Goal: Check status: Check status

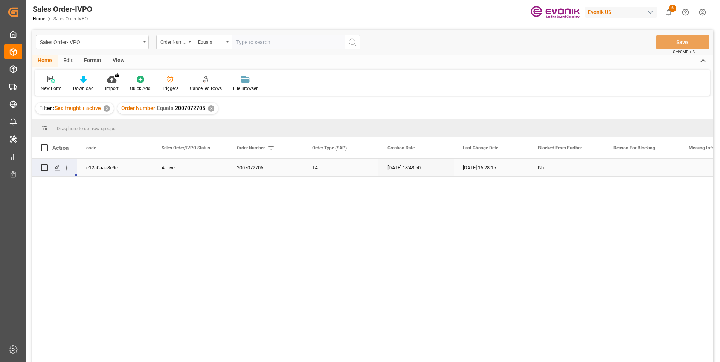
click at [284, 43] on input "text" at bounding box center [288, 42] width 113 height 14
paste input "2006963182"
type input "2006963182"
click at [349, 41] on icon "search button" at bounding box center [352, 42] width 9 height 9
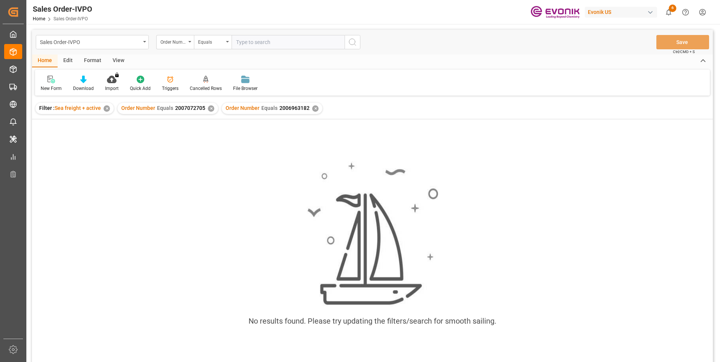
click at [209, 108] on div "✕" at bounding box center [211, 108] width 6 height 6
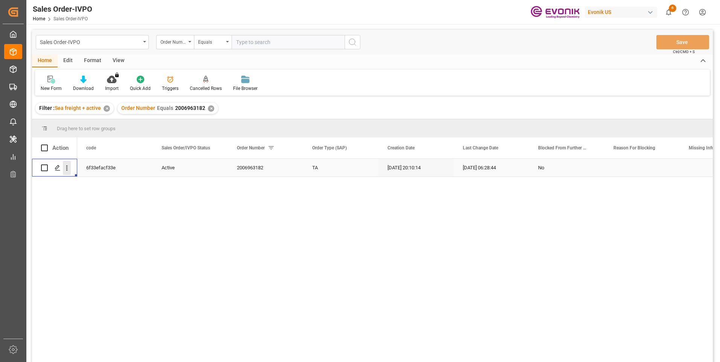
click at [66, 170] on icon "open menu" at bounding box center [67, 168] width 8 height 8
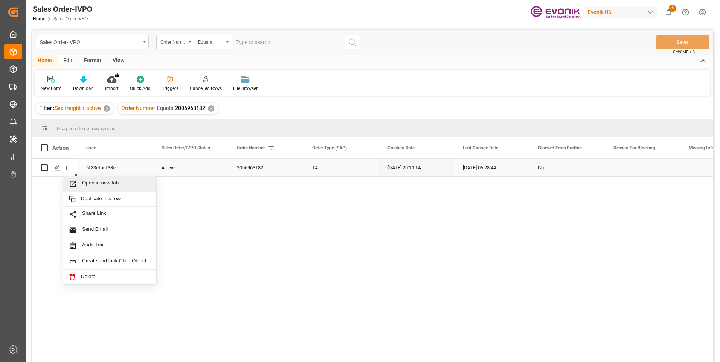
click at [108, 183] on span "Open in new tab" at bounding box center [116, 184] width 69 height 8
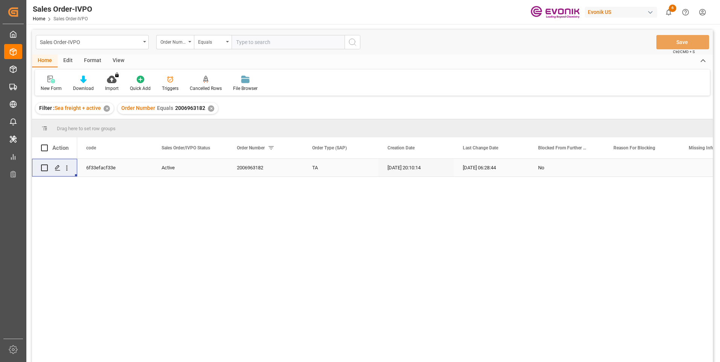
click at [256, 43] on input "text" at bounding box center [288, 42] width 113 height 14
paste input "0046458102"
type input "0046458102"
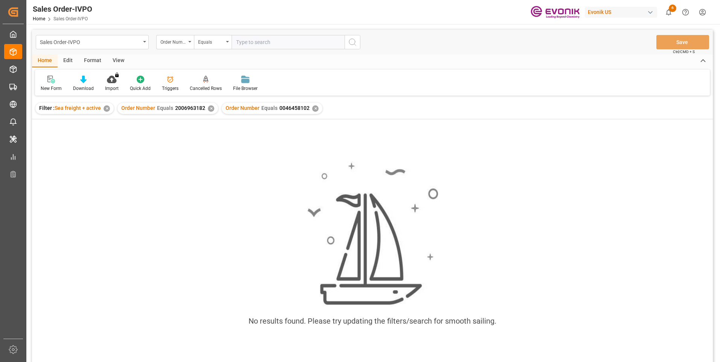
click at [209, 111] on div "✕" at bounding box center [211, 108] width 6 height 6
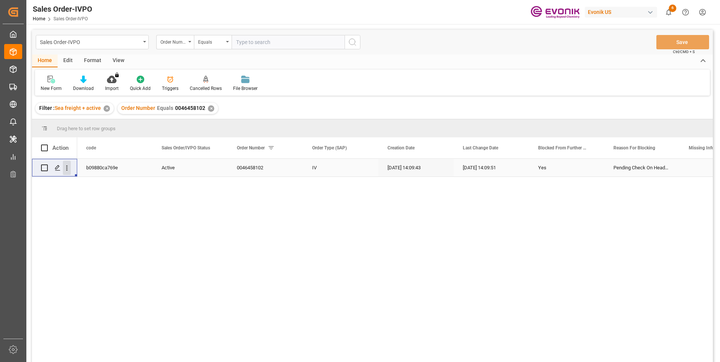
click at [67, 166] on icon "open menu" at bounding box center [67, 168] width 2 height 5
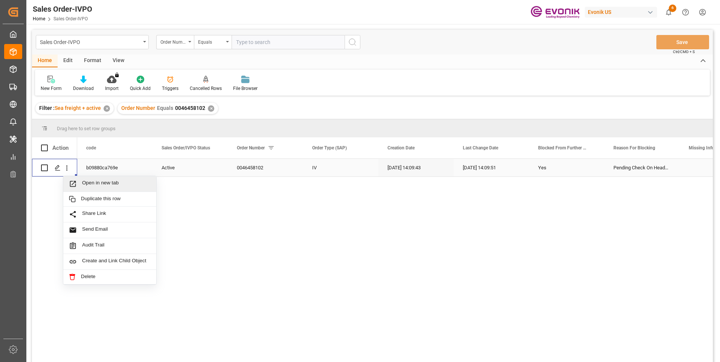
click at [107, 183] on span "Open in new tab" at bounding box center [116, 184] width 69 height 8
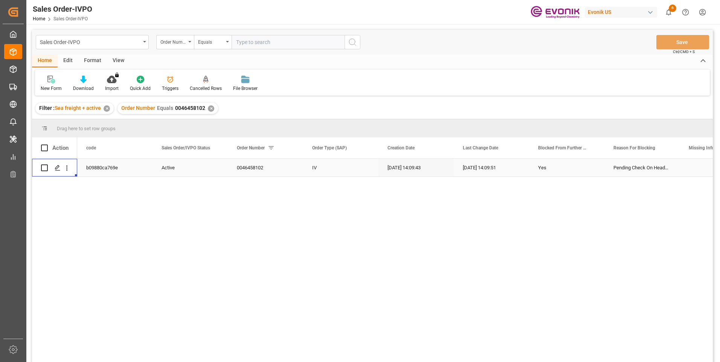
click at [266, 42] on input "text" at bounding box center [288, 42] width 113 height 14
paste input "0046458102"
type input "0046458102"
click at [353, 43] on icon "search button" at bounding box center [352, 42] width 9 height 9
click at [209, 110] on div "✕" at bounding box center [211, 108] width 6 height 6
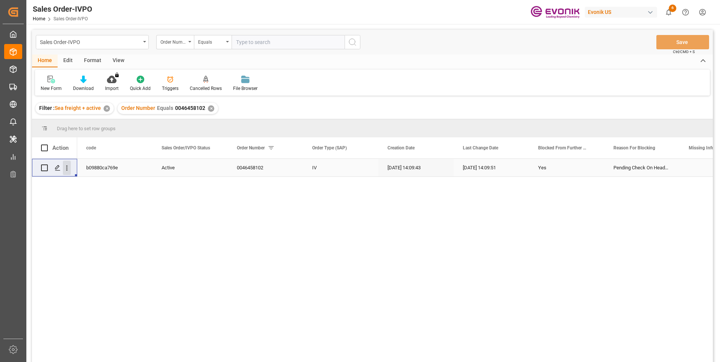
click at [70, 167] on icon "open menu" at bounding box center [67, 168] width 8 height 8
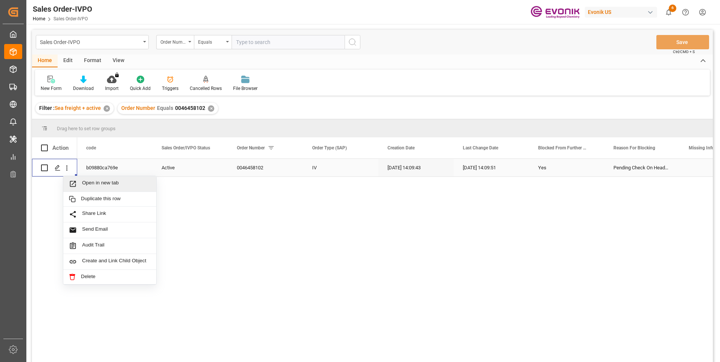
click at [92, 184] on span "Open in new tab" at bounding box center [116, 184] width 69 height 8
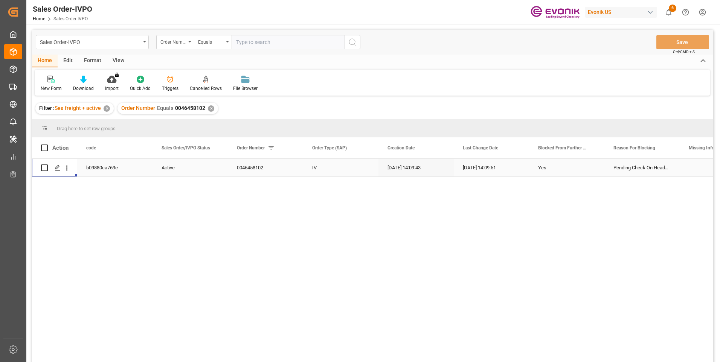
click at [279, 41] on input "text" at bounding box center [288, 42] width 113 height 14
paste input "2007164341"
type input "2007164341"
click at [352, 43] on icon "search button" at bounding box center [352, 42] width 9 height 9
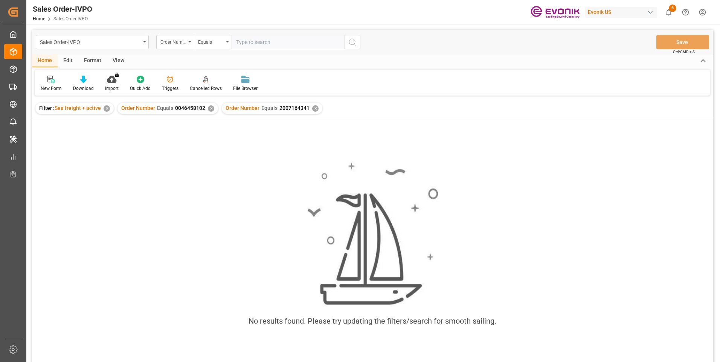
click at [210, 109] on div "✕" at bounding box center [211, 108] width 6 height 6
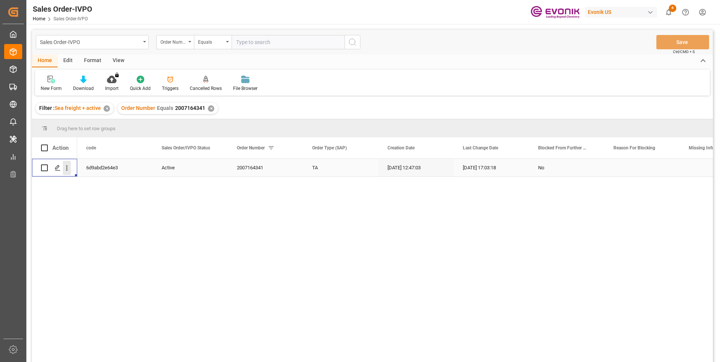
click at [67, 169] on icon "open menu" at bounding box center [67, 168] width 8 height 8
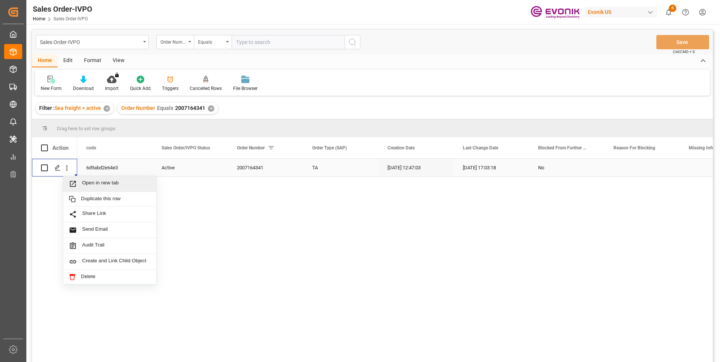
click at [92, 181] on span "Open in new tab" at bounding box center [116, 184] width 69 height 8
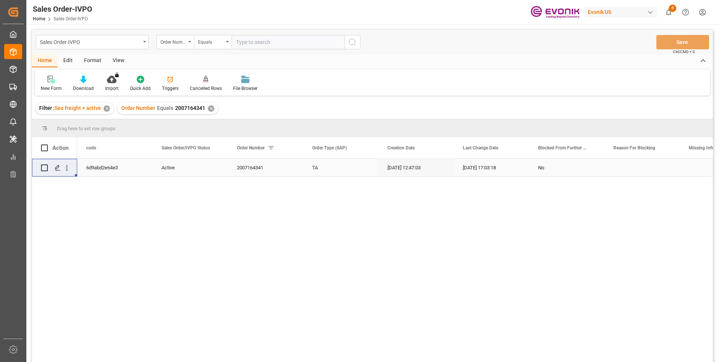
click at [266, 43] on input "text" at bounding box center [288, 42] width 113 height 14
paste input "2006963213"
type input "2006963213"
click at [359, 43] on button "search button" at bounding box center [353, 42] width 16 height 14
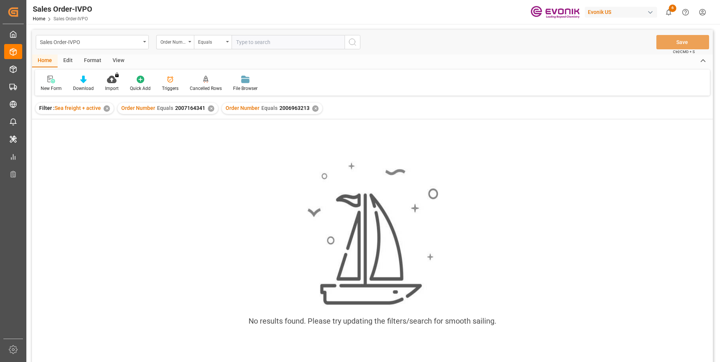
click at [210, 109] on div "✕" at bounding box center [211, 108] width 6 height 6
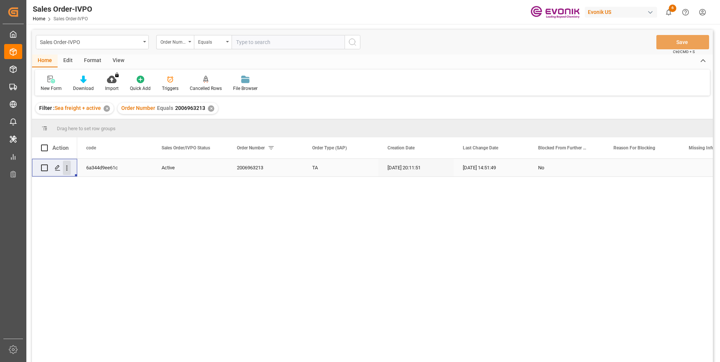
click at [69, 167] on icon "open menu" at bounding box center [67, 168] width 8 height 8
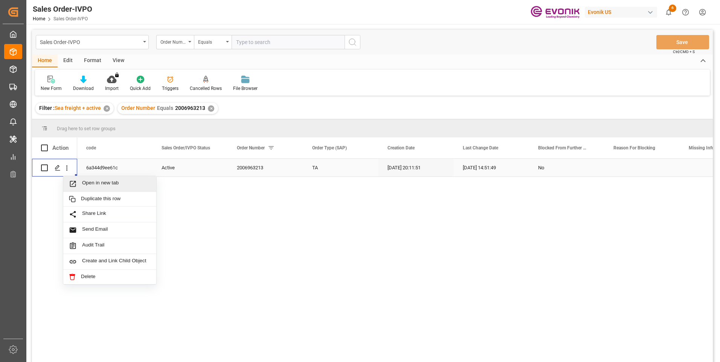
click at [88, 186] on span "Open in new tab" at bounding box center [116, 184] width 69 height 8
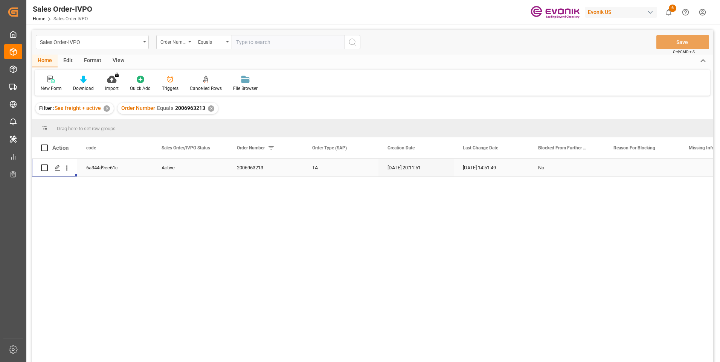
click at [269, 41] on input "text" at bounding box center [288, 42] width 113 height 14
paste input "46462116"
type input "0046462116"
click at [349, 41] on icon "search button" at bounding box center [352, 42] width 9 height 9
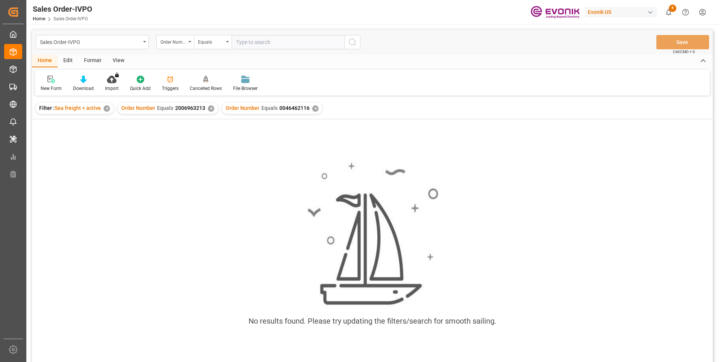
click at [212, 106] on div "✕" at bounding box center [211, 108] width 6 height 6
click at [105, 109] on div "✕" at bounding box center [107, 108] width 6 height 6
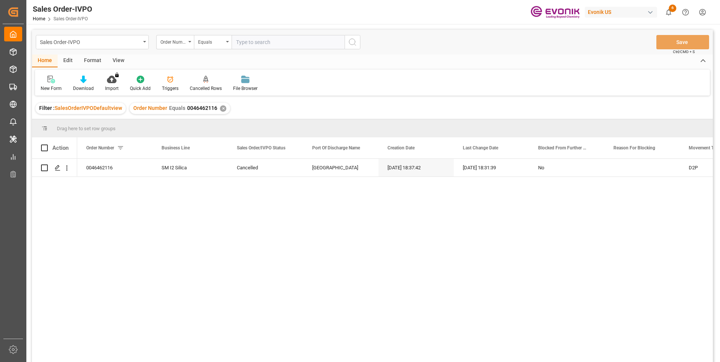
click at [271, 42] on input "text" at bounding box center [288, 42] width 113 height 14
click at [261, 40] on input "text" at bounding box center [288, 42] width 113 height 14
click at [254, 41] on input "text" at bounding box center [288, 42] width 113 height 14
paste input "2007140591"
type input "2007140591"
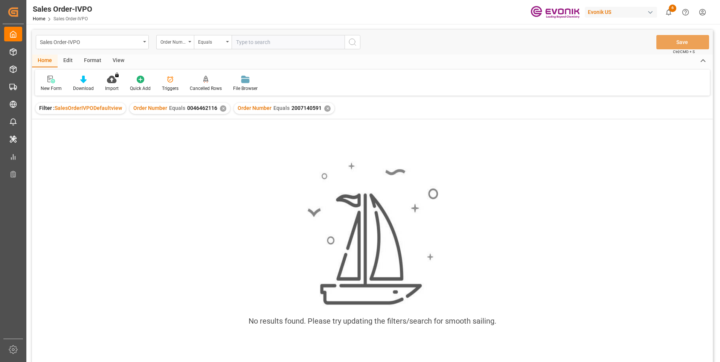
click at [223, 109] on div "✕" at bounding box center [223, 108] width 6 height 6
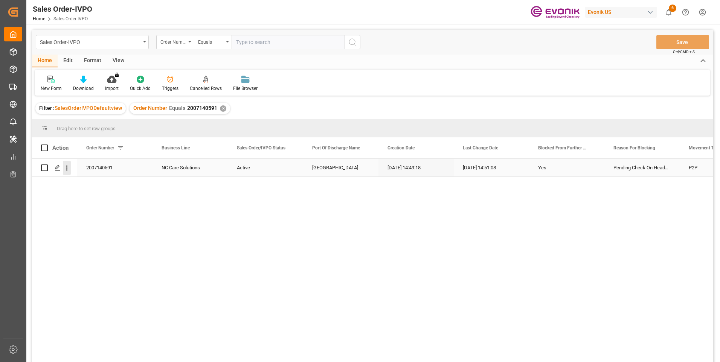
click at [64, 168] on icon "open menu" at bounding box center [67, 168] width 8 height 8
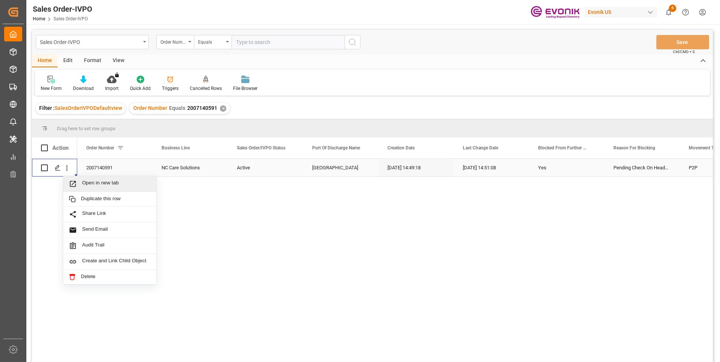
click at [99, 181] on span "Open in new tab" at bounding box center [116, 184] width 69 height 8
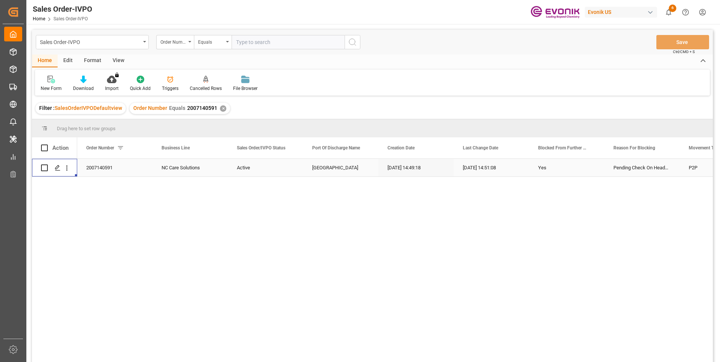
click at [275, 42] on input "text" at bounding box center [288, 42] width 113 height 14
paste input "46469259"
click at [236, 41] on input "46469259" at bounding box center [288, 42] width 113 height 14
type input "0046469259"
click at [355, 43] on icon "search button" at bounding box center [352, 42] width 9 height 9
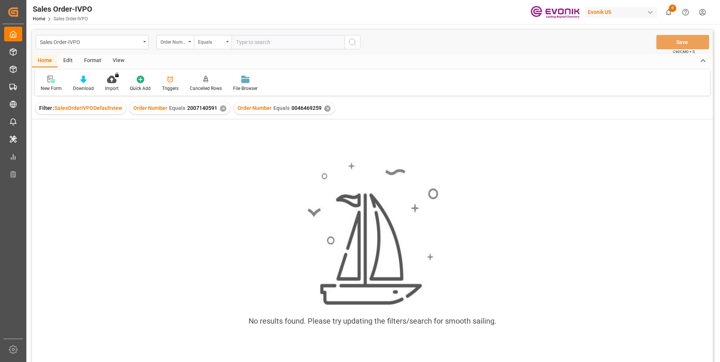
click at [221, 109] on div "✕" at bounding box center [223, 108] width 6 height 6
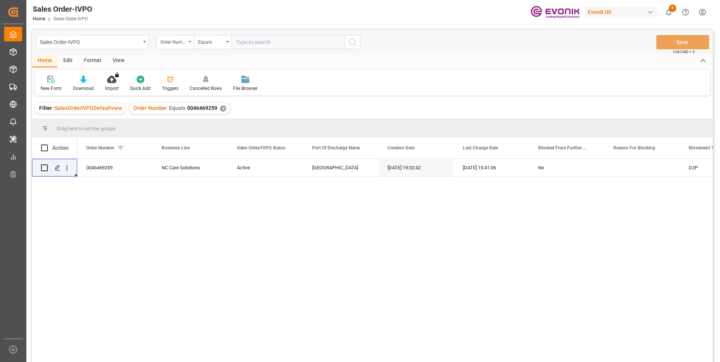
drag, startPoint x: 202, startPoint y: 155, endPoint x: 194, endPoint y: 167, distance: 14.3
click at [66, 169] on icon "open menu" at bounding box center [67, 168] width 8 height 8
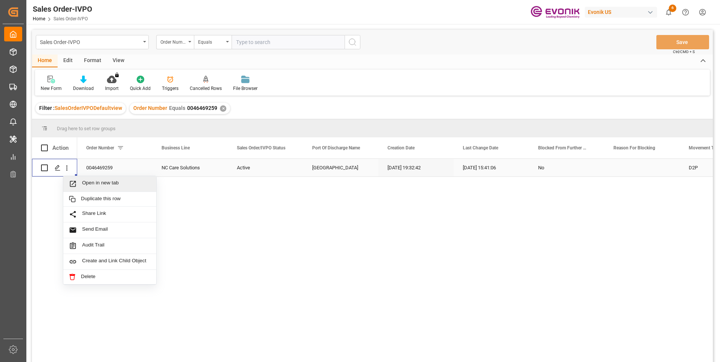
click at [98, 185] on span "Open in new tab" at bounding box center [116, 184] width 69 height 8
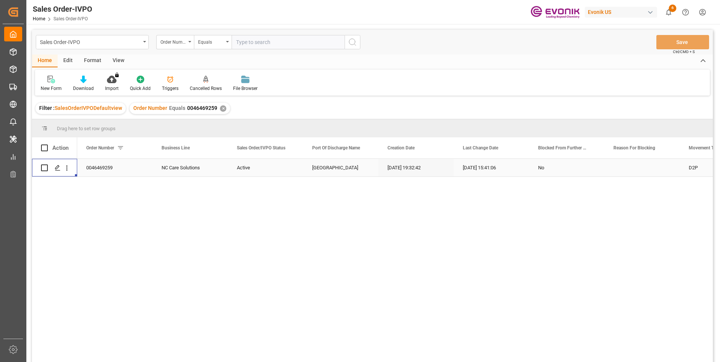
click at [263, 42] on input "text" at bounding box center [288, 42] width 113 height 14
paste input "46469979"
type input "0046469979"
click at [351, 38] on icon "search button" at bounding box center [352, 42] width 9 height 9
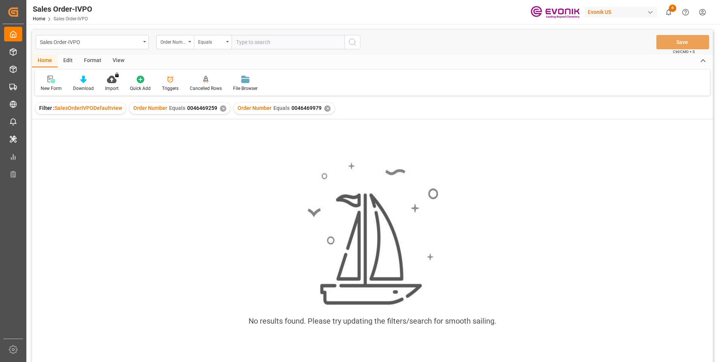
click at [223, 110] on div "✕" at bounding box center [223, 108] width 6 height 6
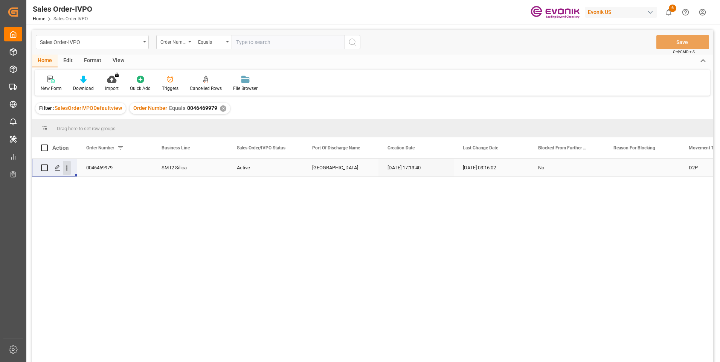
click at [67, 170] on icon "open menu" at bounding box center [67, 168] width 8 height 8
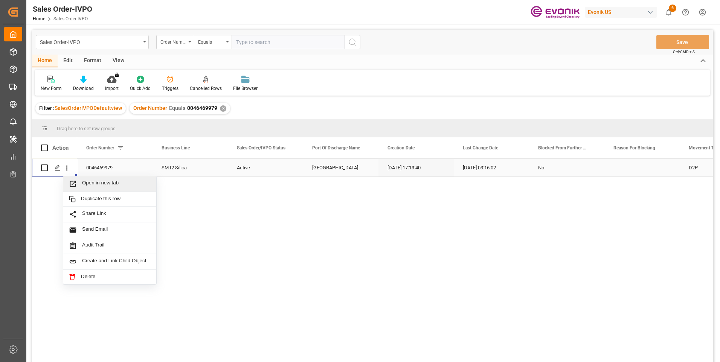
click at [92, 186] on span "Open in new tab" at bounding box center [116, 184] width 69 height 8
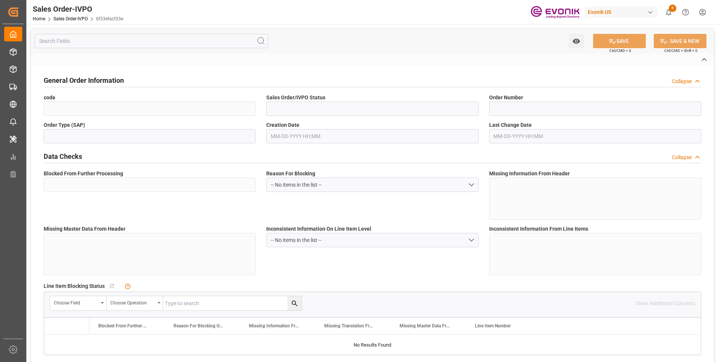
type input "6f33efacf33e"
type input "Active"
type input "2006963182"
type input "TA"
type input "No"
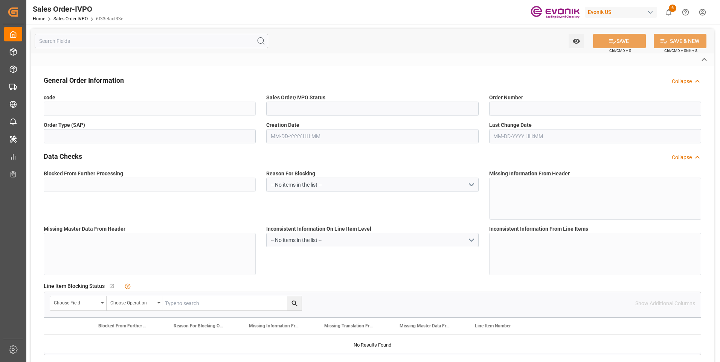
type input "D2P"
type input "45"
type input "FCL"
type input "0009"
type input "40HC"
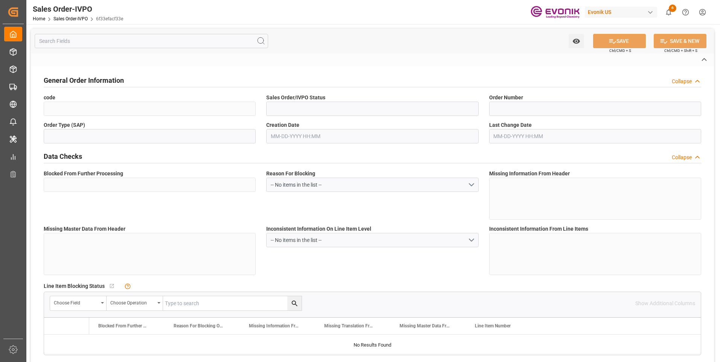
type textarea "No Tank Container"
type input "2024/4/11岡畑様ご注文分2026年7月迄均等納入希望"
type input "I2"
type input "SM I2 Silica"
type input "Smart Materials"
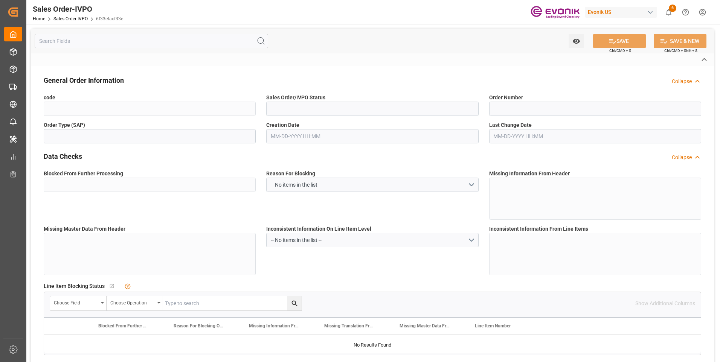
type input "DAP"
type input "Odawara-shi"
type input "Yokohama"
type textarea "Not required"
type textarea "DIRECT CONSUMER"
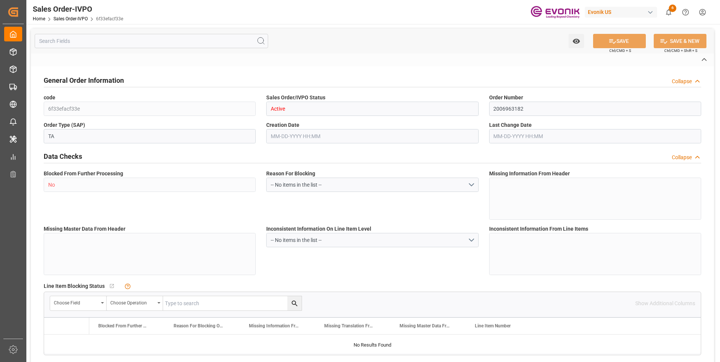
type textarea "T6011101013487"
type textarea "Please add following Marks to B/L ZEOFREE 600LA MADE IN USA PO No. 2006963182 Y…"
type input "JP"
type input "Done"
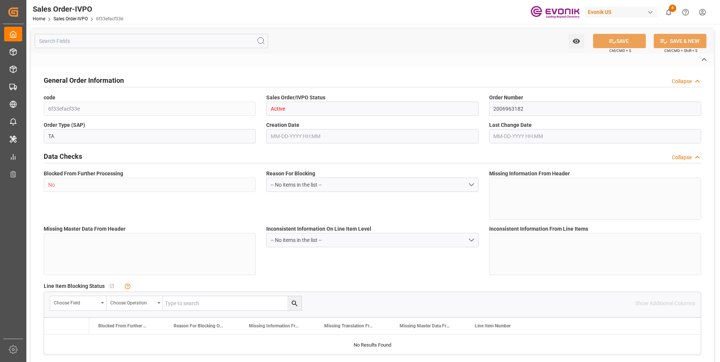
type input "40HC"
type input "Done"
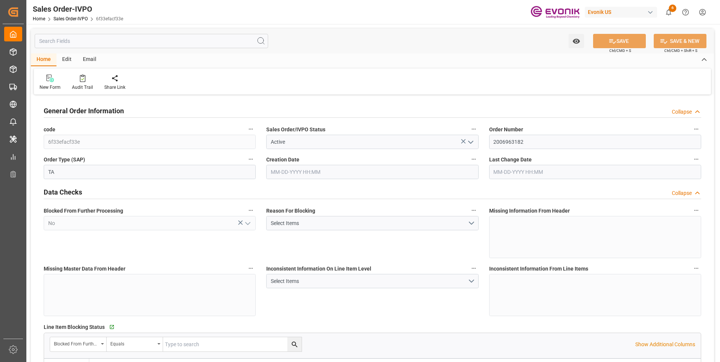
type input "JPYOK"
type input "0"
type input "3"
type input "2"
type input "3"
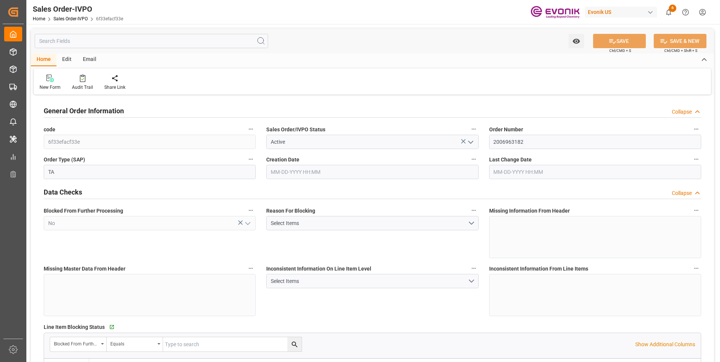
type input "20882.88"
type input "146.6294"
type input "57000"
type input "180"
type input "04-24-2025 20:10"
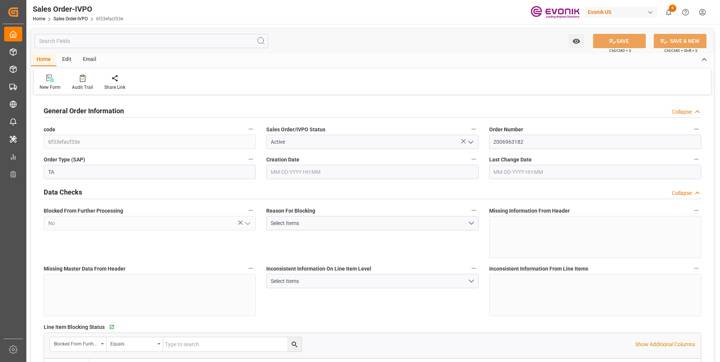
type input "10-13-2025 06:28"
click at [141, 42] on input "text" at bounding box center [152, 41] width 234 height 14
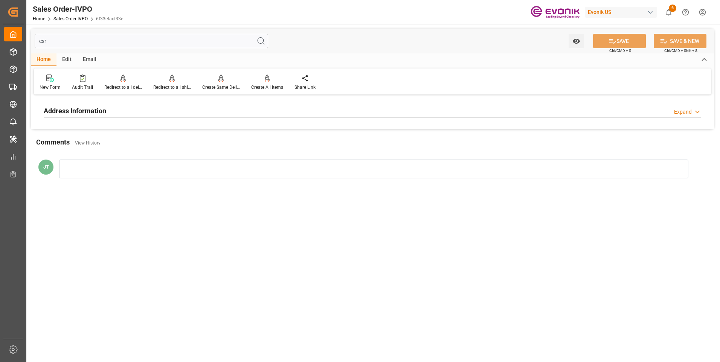
click at [102, 110] on h2 "Address Information" at bounding box center [75, 111] width 63 height 10
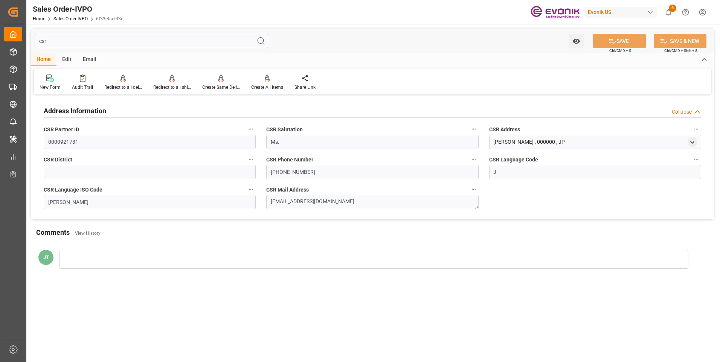
click at [68, 45] on input "csr" at bounding box center [152, 41] width 234 height 14
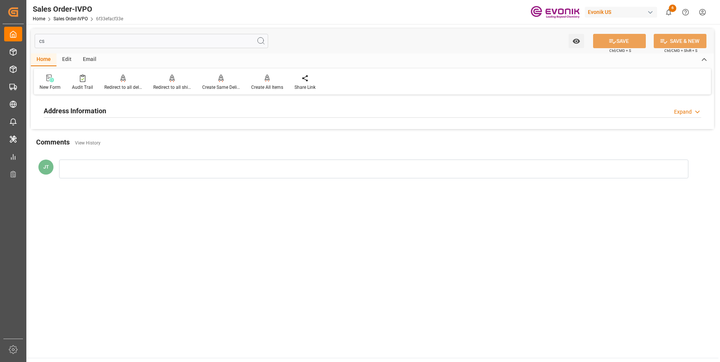
type input "c"
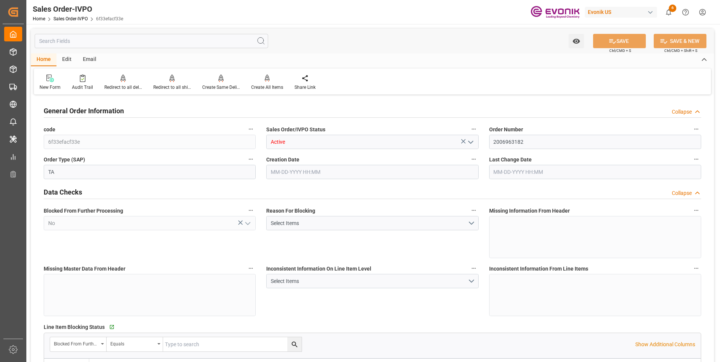
type input "04-24-2025 20:10"
type input "10-13-2025 06:28"
type input "20882.88"
click at [355, 309] on div "Inconsistent Information On Line Item Level Select Items" at bounding box center [372, 290] width 223 height 58
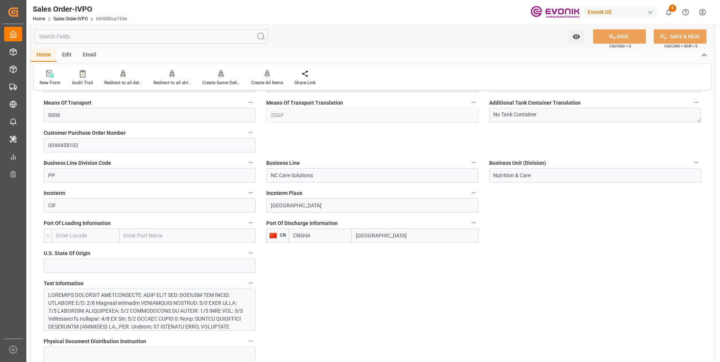
scroll to position [38, 0]
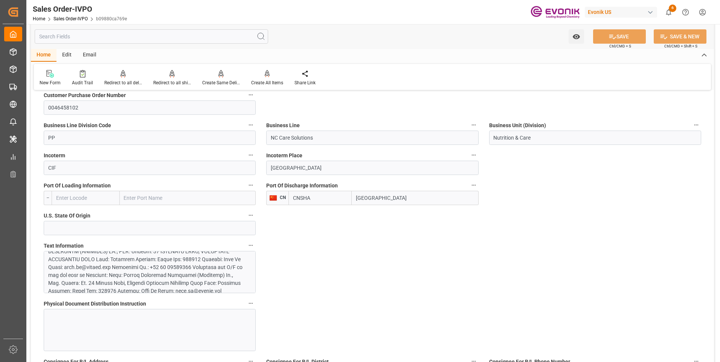
click at [175, 275] on div at bounding box center [146, 283] width 197 height 134
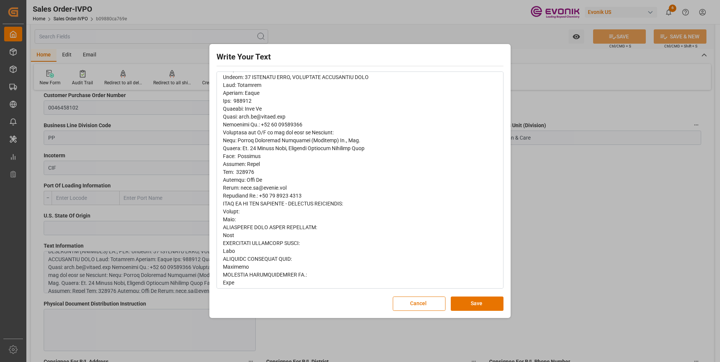
scroll to position [100, 0]
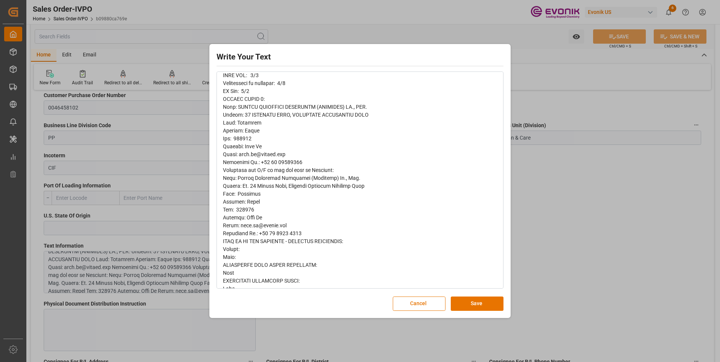
click at [599, 228] on div "Write Your Text Normal 14 Font Cancel Save" at bounding box center [360, 181] width 720 height 362
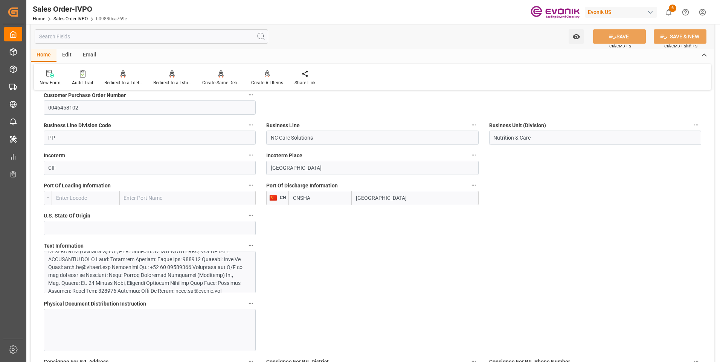
type input "+86 21 6119 2881THIS IS AN FCL SHIPMENT - REQUIRED CONTAINERS:"
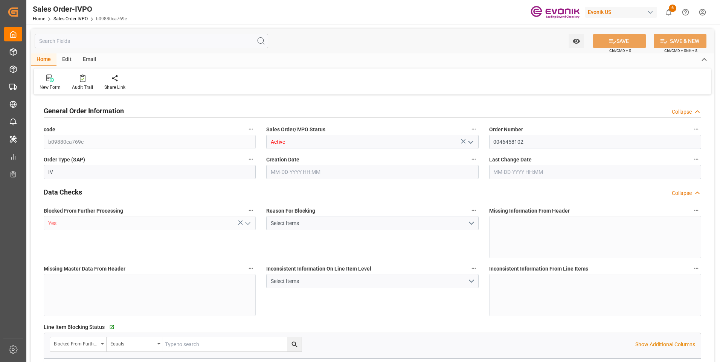
type input "CNSHA"
type input "[PHONE_NUMBER] 2881THIS IS AN FCL SHIPMENT - REQUIRED CONTAINERS:"
type input "0"
type input "1"
type input "6641.568"
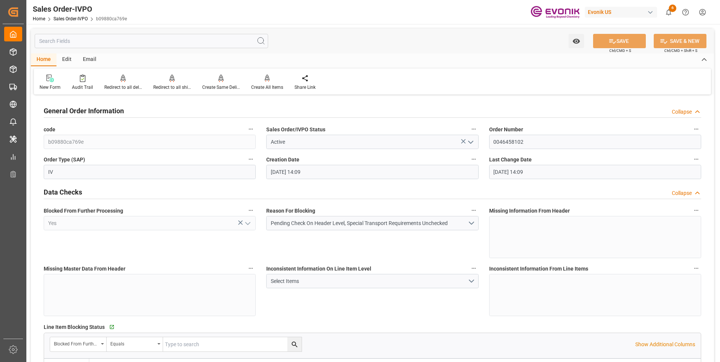
type input "10-13-2025 14:09"
type input "+86 21 6119 2881THIS IS AN FCL SHIPMENT - REQUIRED CONTAINERS:"
click at [148, 41] on input "text" at bounding box center [152, 41] width 234 height 14
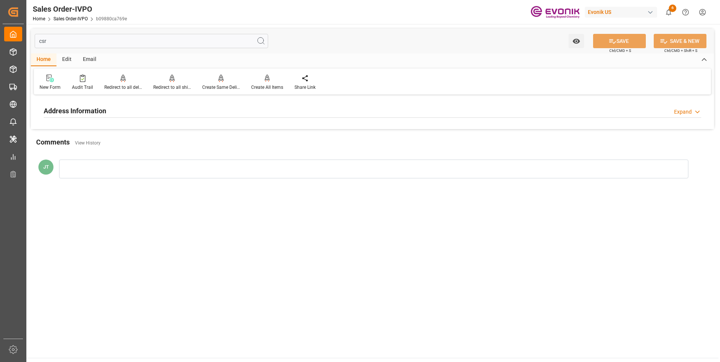
click at [140, 110] on div "Address Information Expand" at bounding box center [373, 110] width 658 height 14
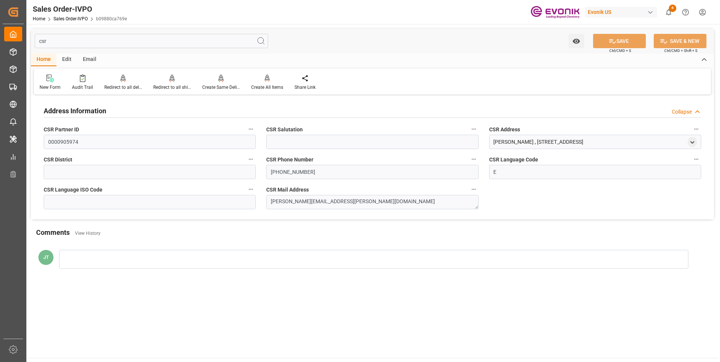
click at [73, 41] on input "csr" at bounding box center [152, 41] width 234 height 14
type input "c"
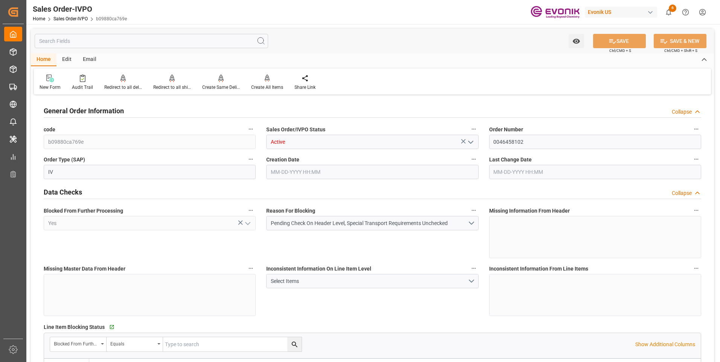
type input "Active"
type input "0046458102"
type input "IV"
type input "P2P"
type input "45"
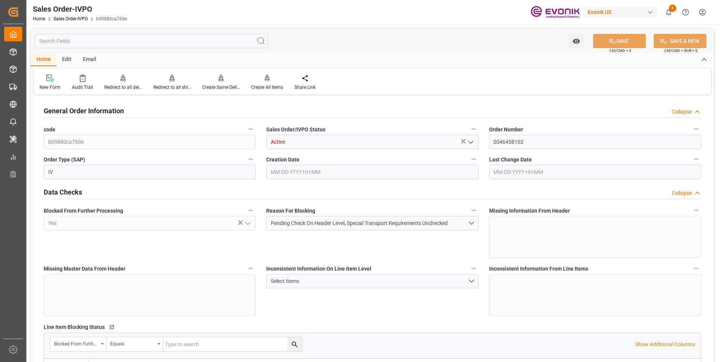
type input "FCL"
type input "0006"
type input "20GP"
type input "NC Care Solutions"
type input "Nutrition & Care"
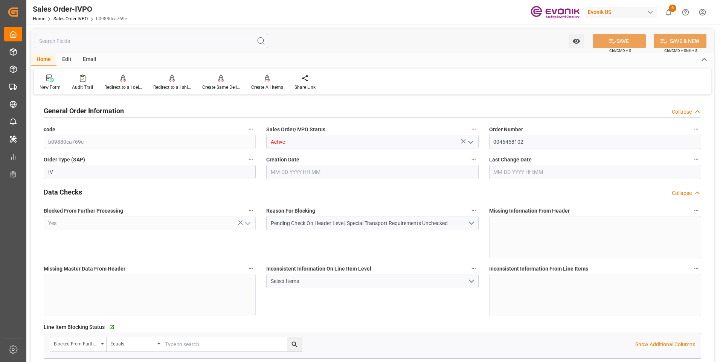
type input "+86 21 6119 2881THIS IS AN FCL SHIPMENT - REQUIRED CONTAINERS:"
type input "0"
type input "1"
type input "10-13-2025 14:09"
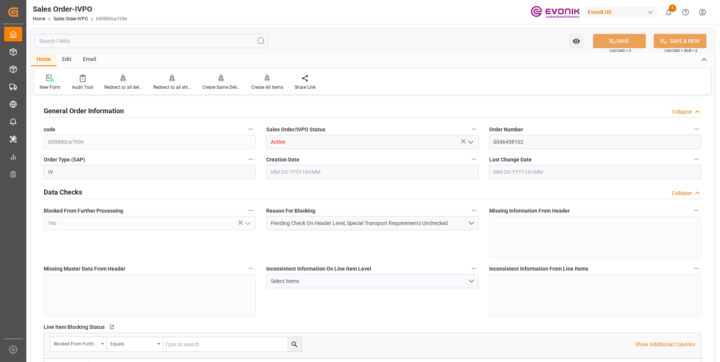
type input "6641.568"
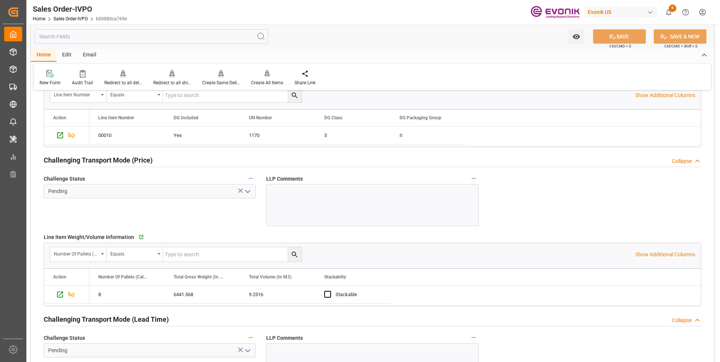
scroll to position [829, 0]
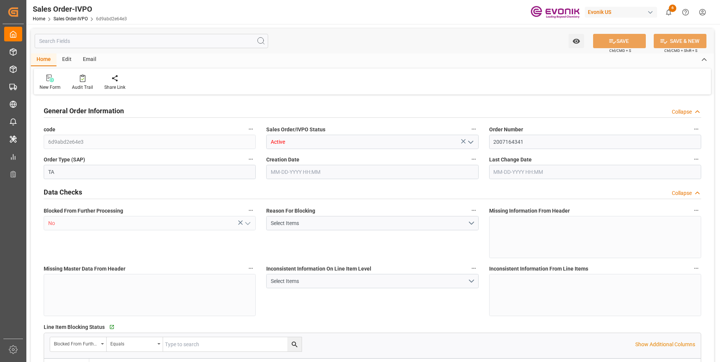
type input "ECGYE"
type input "0"
type input "1"
type input "2"
type input "1"
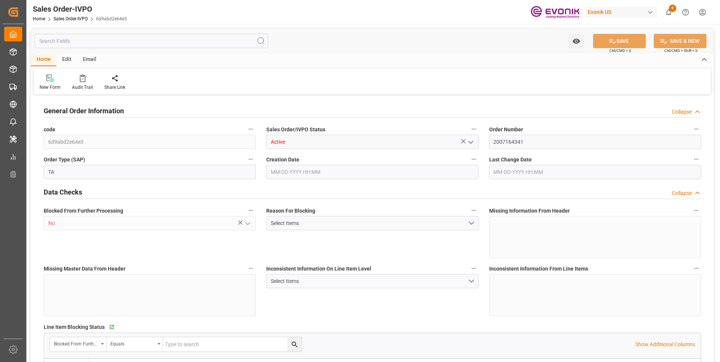
type input "20548"
type input "55.4848"
type input "19000"
type input "60"
type input "09-24-2025 12:47"
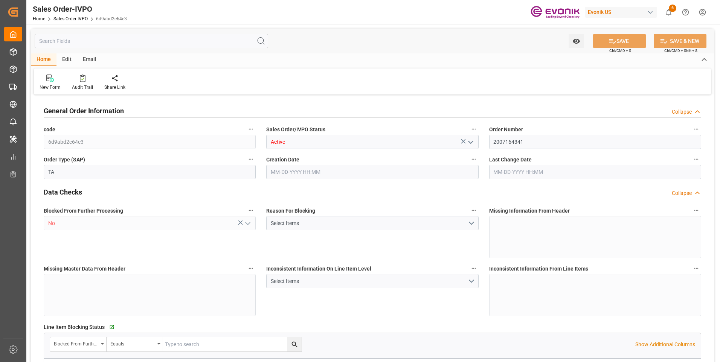
type input "10-08-2025 17:03"
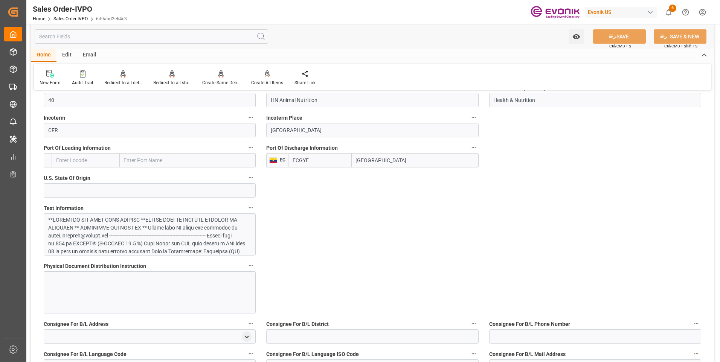
scroll to position [414, 0]
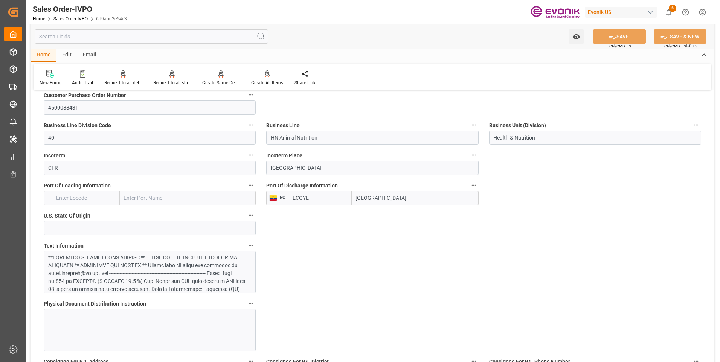
click at [133, 269] on div at bounding box center [146, 345] width 197 height 182
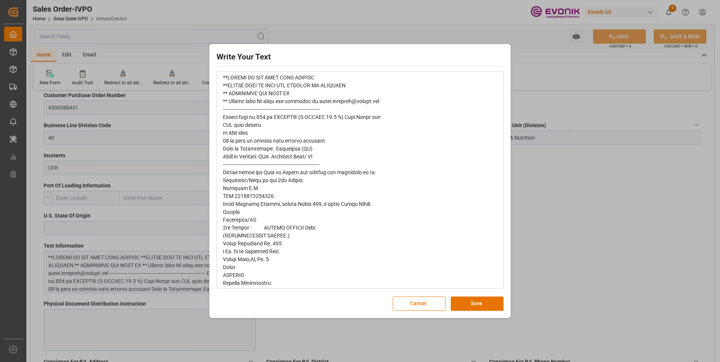
scroll to position [0, 0]
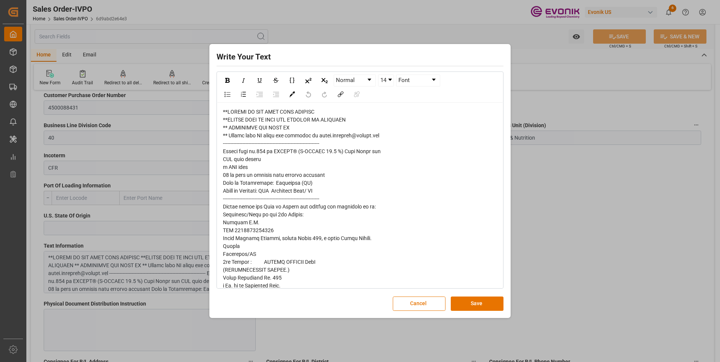
click at [284, 235] on div "rdw-editor" at bounding box center [360, 325] width 275 height 435
click at [283, 226] on div "rdw-editor" at bounding box center [360, 325] width 275 height 435
click at [547, 244] on div "Write Your Text Normal 14 Font Cancel Save" at bounding box center [360, 181] width 720 height 362
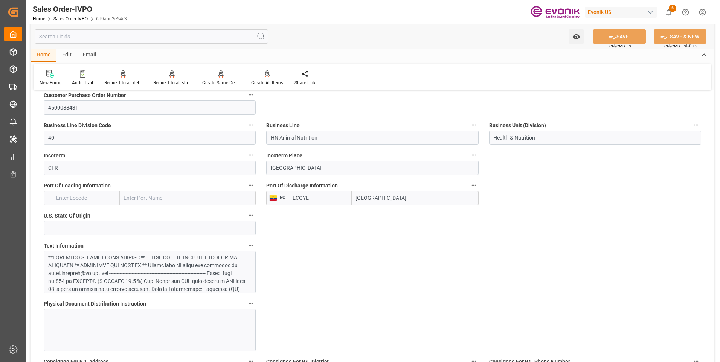
click at [90, 35] on input "text" at bounding box center [152, 36] width 234 height 14
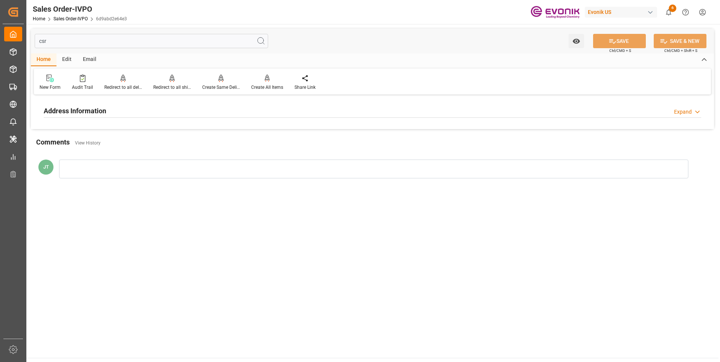
click at [64, 107] on h2 "Address Information" at bounding box center [75, 111] width 63 height 10
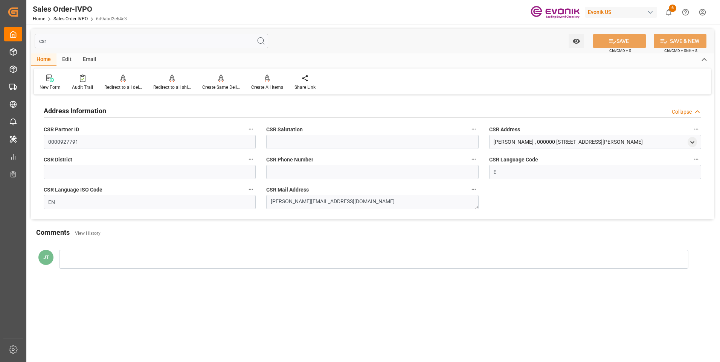
click at [57, 36] on input "csr" at bounding box center [152, 41] width 234 height 14
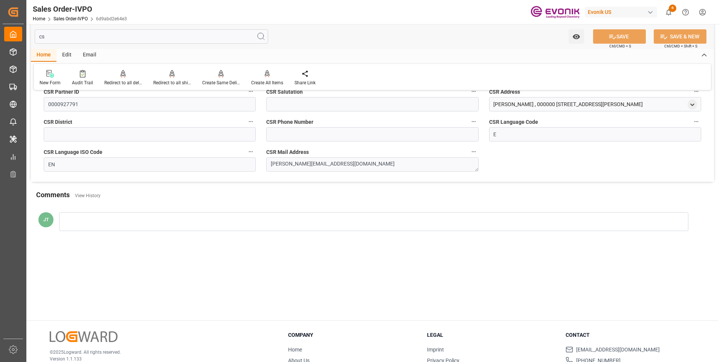
type input "c"
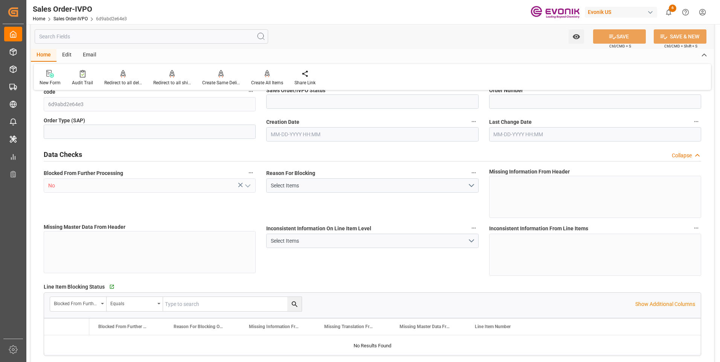
type input "Active"
type input "2007164341"
type input "TA"
type input "D2P"
type input "45"
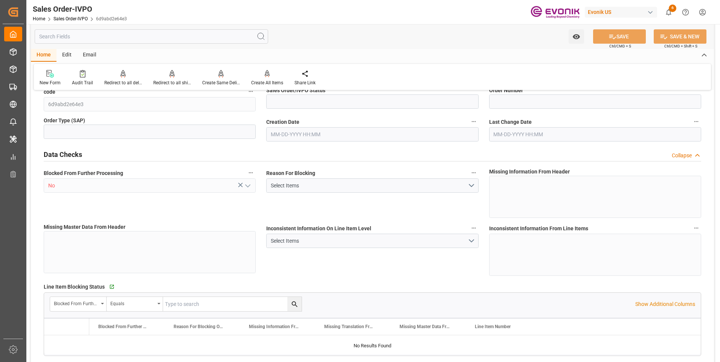
type input "FCL"
type input "0007"
type input "40GP"
type input "HN Animal Nutrition"
type input "Health & Nutrition"
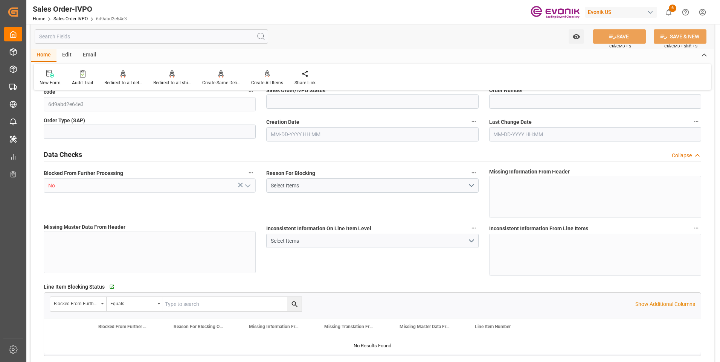
type input "0"
type input "1"
type input "2"
type input "1"
type input "55.4848"
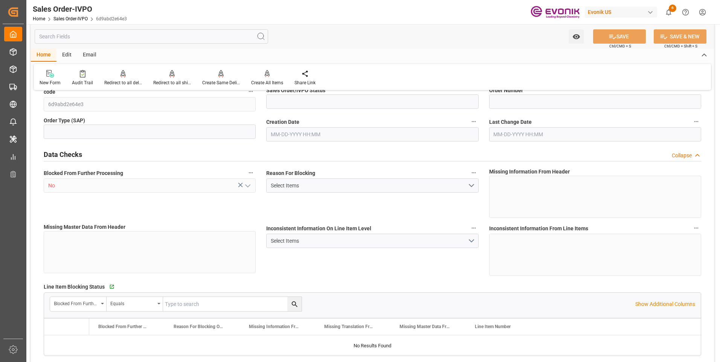
type input "19000"
type input "60"
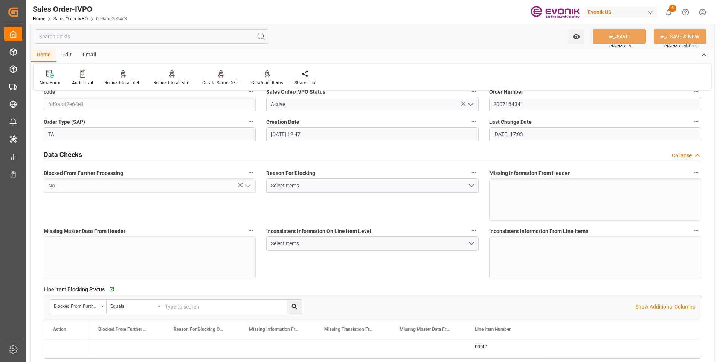
type input "09-24-2025 12:47"
type input "10-08-2025 17:03"
type input "20548"
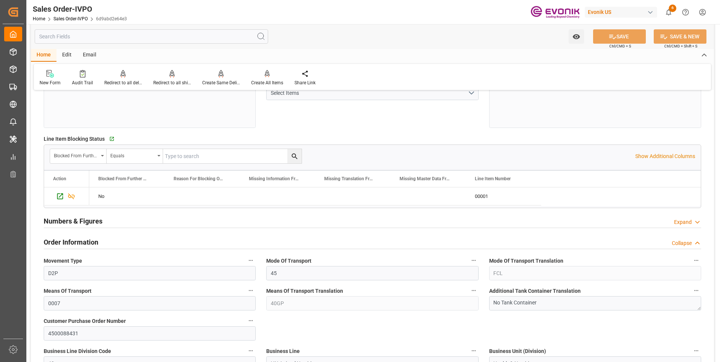
scroll to position [0, 0]
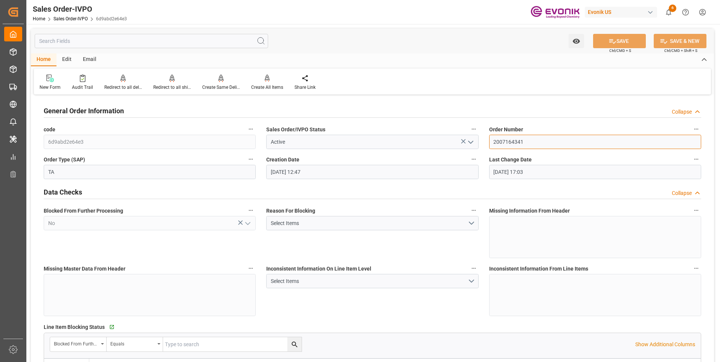
click at [515, 142] on input "2007164341" at bounding box center [595, 142] width 212 height 14
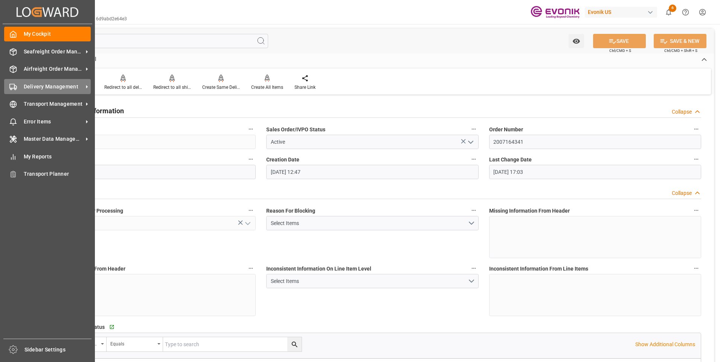
click at [35, 92] on div "Delivery Management Delivery Management" at bounding box center [47, 86] width 87 height 15
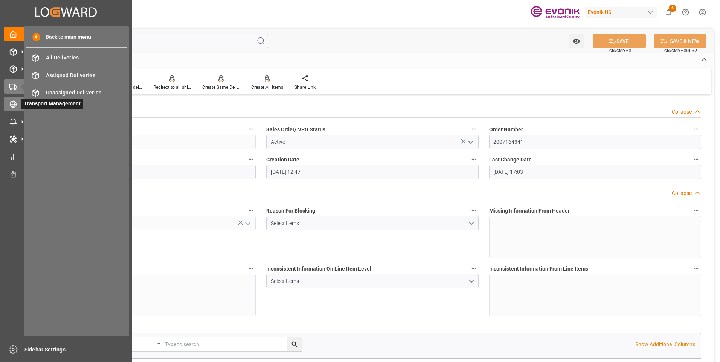
click at [18, 105] on icon at bounding box center [22, 104] width 8 height 8
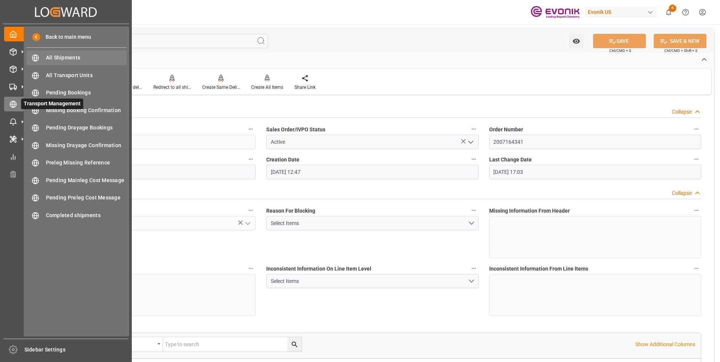
click at [76, 53] on div "All Shipments All Shipments" at bounding box center [76, 57] width 100 height 15
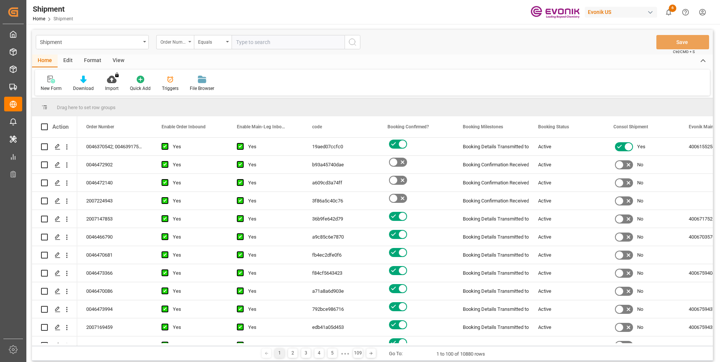
click at [176, 44] on div "Order Number" at bounding box center [173, 41] width 26 height 9
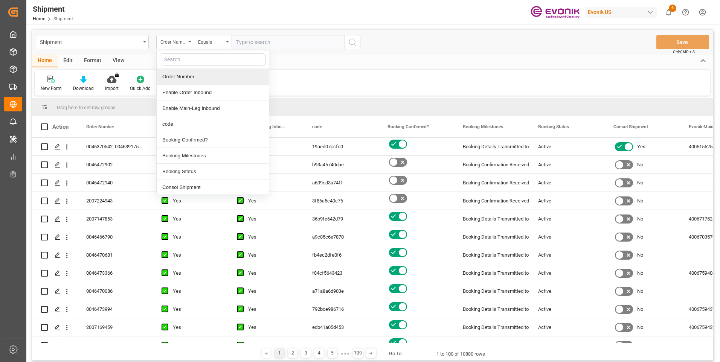
click at [182, 79] on div "Order Number" at bounding box center [213, 77] width 112 height 16
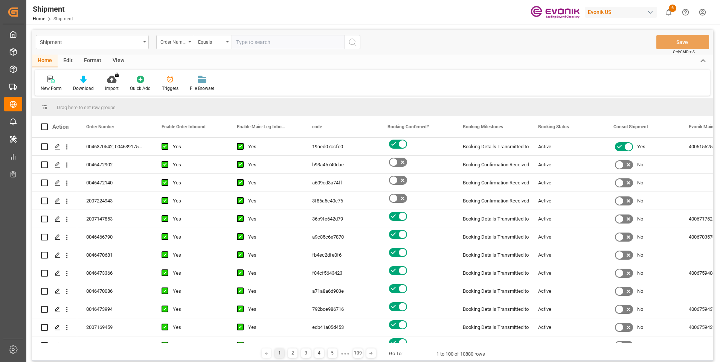
click at [257, 42] on input "text" at bounding box center [288, 42] width 113 height 14
paste input "2006963213"
type input "2006963213"
click at [352, 42] on icon "search button" at bounding box center [352, 42] width 9 height 9
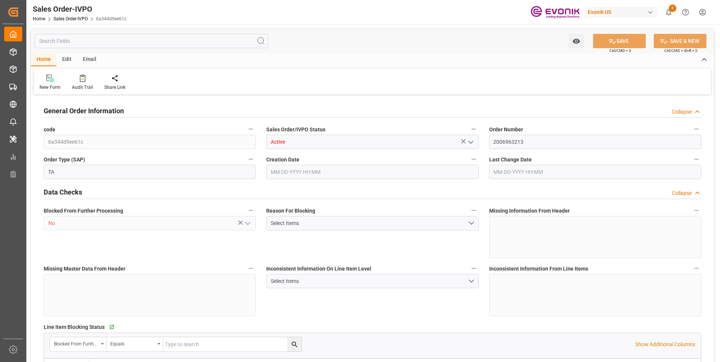
type input "JPYOK"
type input "0"
type input "1"
type input "2"
type input "3"
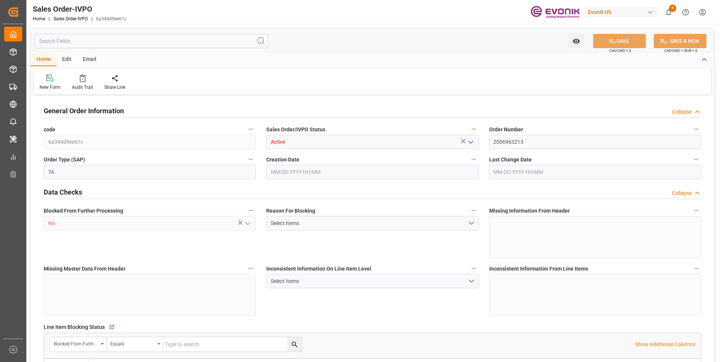
type input "20882.88"
type input "146.6292"
type input "19000"
type input "60"
type input "[DATE] 20:11"
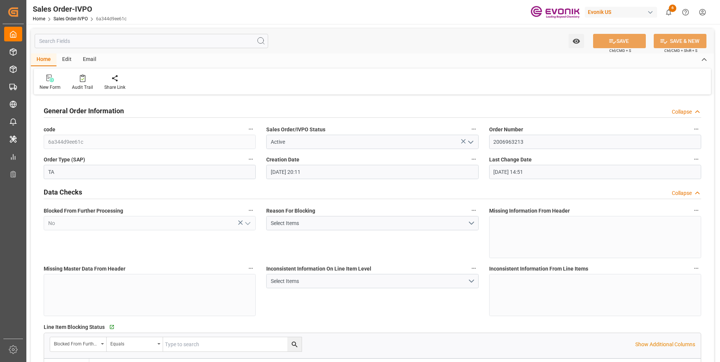
type input "[DATE] 14:51"
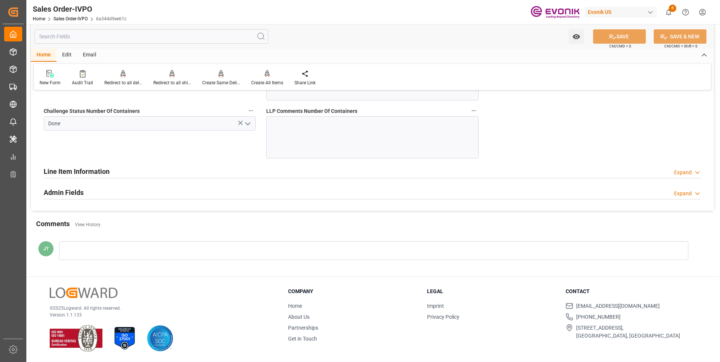
scroll to position [1605, 0]
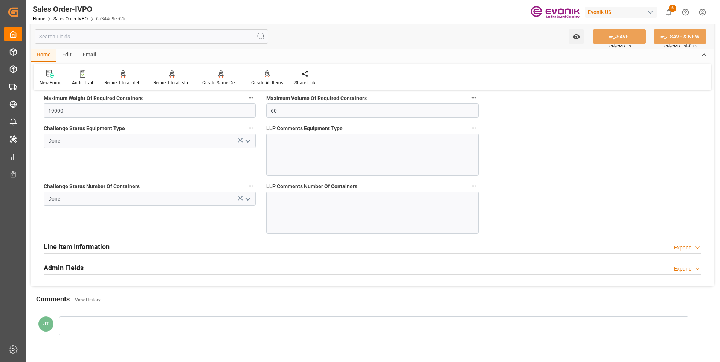
click at [176, 247] on div "Line Item Information Expand" at bounding box center [373, 246] width 658 height 14
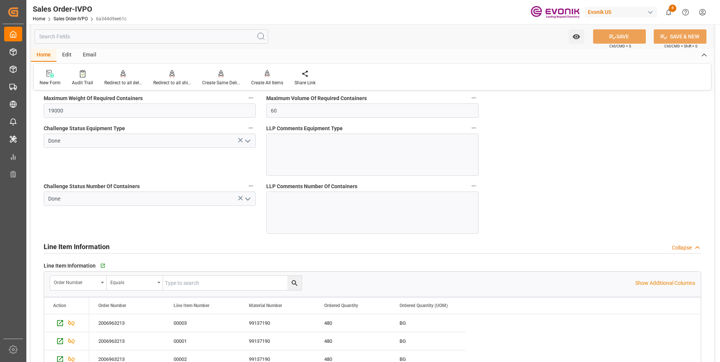
click at [176, 247] on div "Line Item Information Collapse" at bounding box center [373, 246] width 658 height 14
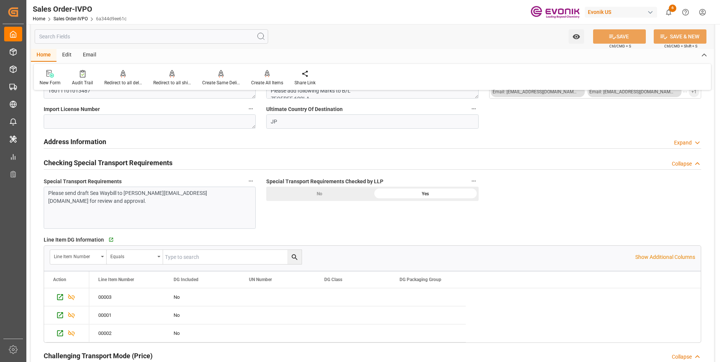
scroll to position [626, 0]
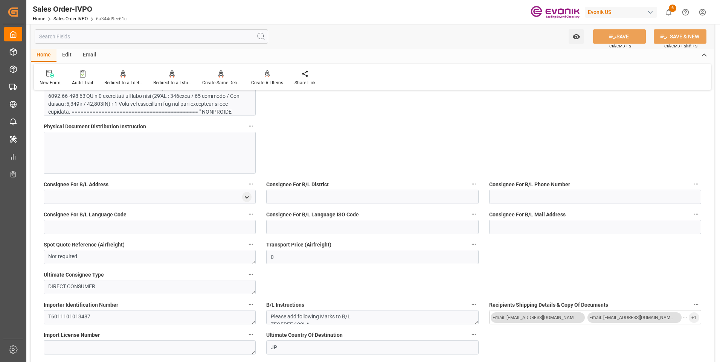
click at [171, 69] on div "New Form Audit Trail Redirect to all deliveries Redirect to all deliveries Redi…" at bounding box center [372, 77] width 677 height 26
click at [160, 78] on div "Redirect to all shipments" at bounding box center [172, 78] width 49 height 17
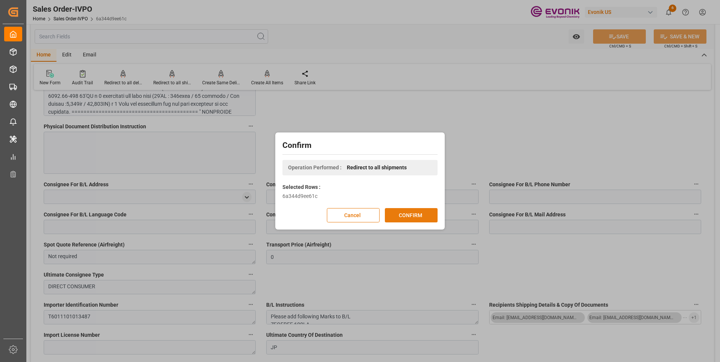
click at [431, 214] on button "CONFIRM" at bounding box center [411, 215] width 53 height 14
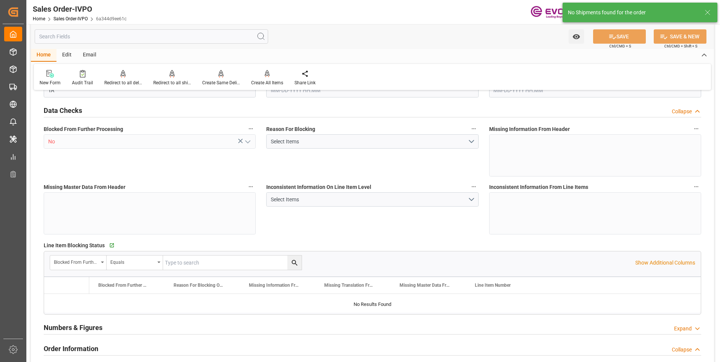
type input "JPYOK"
type input "0"
type input "1"
type input "2"
type input "3"
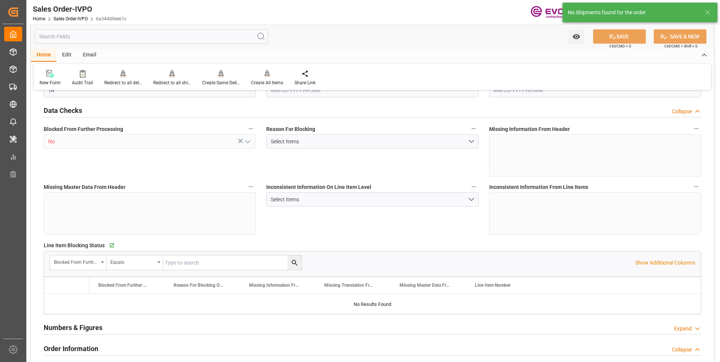
type input "20882.88"
type input "146.6292"
type input "19000"
type input "60"
type input "[DATE] 20:11"
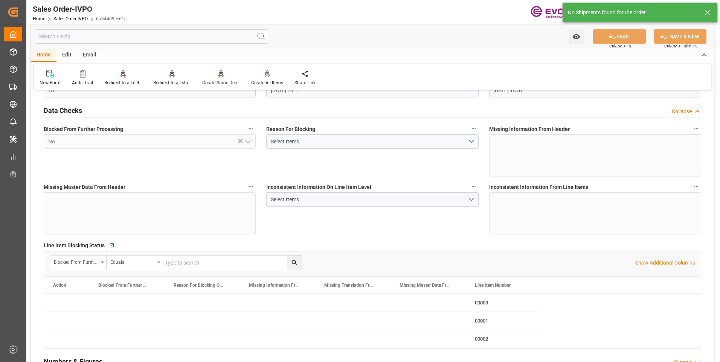
type input "[DATE] 14:51"
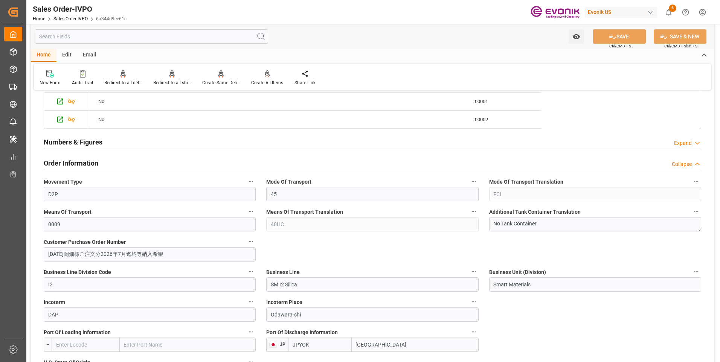
scroll to position [113, 0]
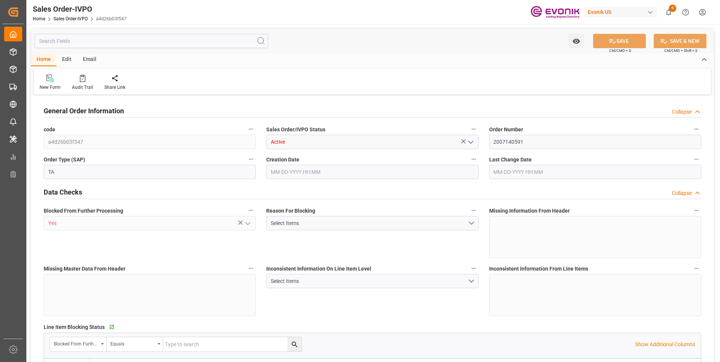
type input "THBKK"
type input "0"
type input "1"
type input "249.1"
type input "[DATE] 14:49"
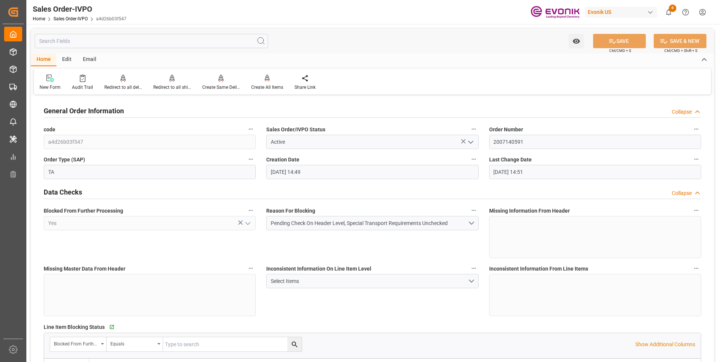
type input "[DATE] 14:51"
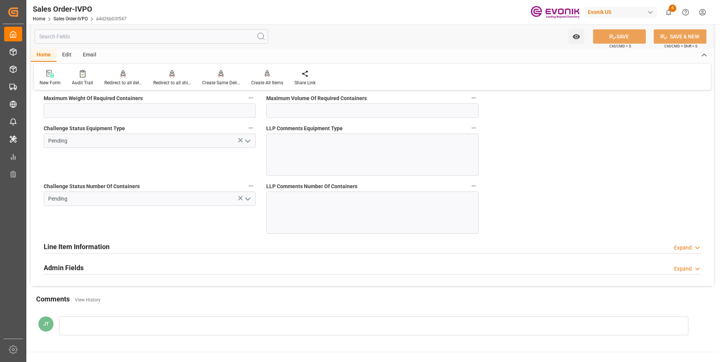
scroll to position [1507, 0]
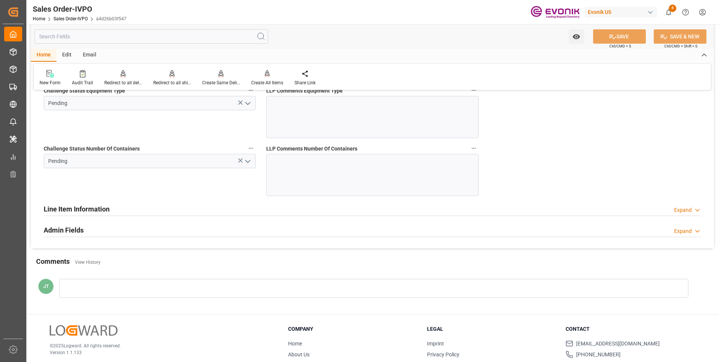
click at [76, 208] on h2 "Line Item Information" at bounding box center [77, 209] width 66 height 10
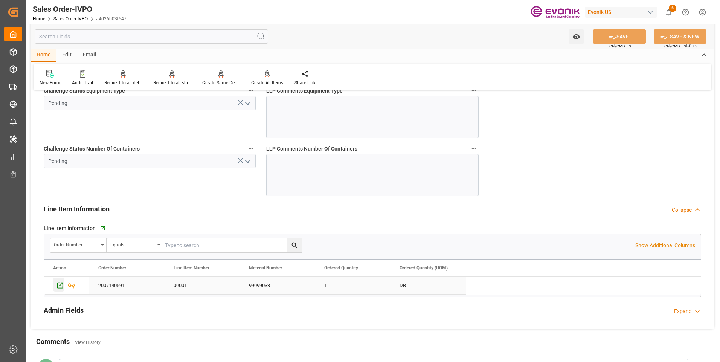
click at [62, 286] on icon "Press SPACE to select this row." at bounding box center [60, 286] width 8 height 8
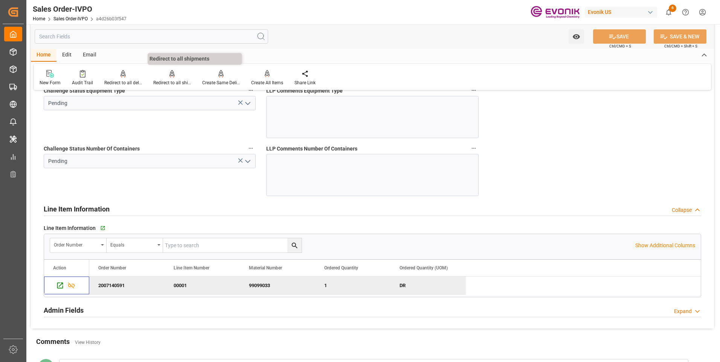
click at [165, 81] on div "Redirect to all shipments" at bounding box center [172, 82] width 38 height 7
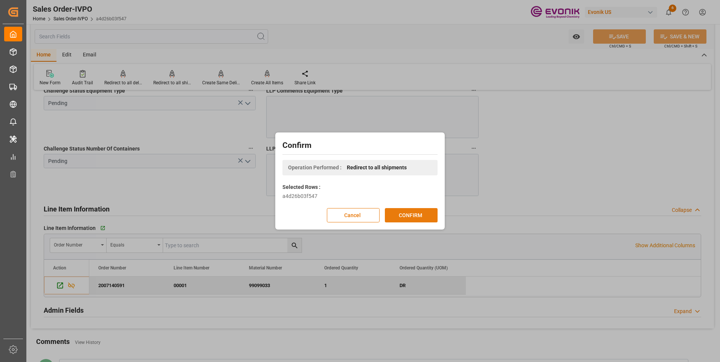
click at [406, 216] on button "CONFIRM" at bounding box center [411, 215] width 53 height 14
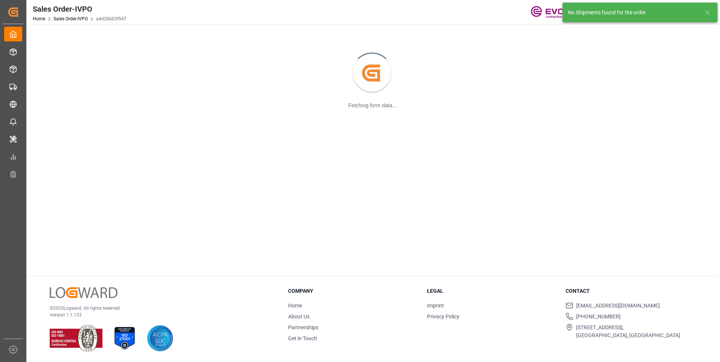
scroll to position [82, 0]
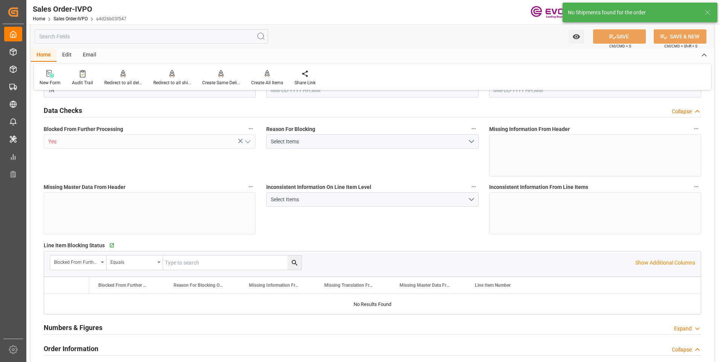
type input "THBKK"
type input "0"
type input "1"
type input "249.1"
type input "08-14-2025 14:49"
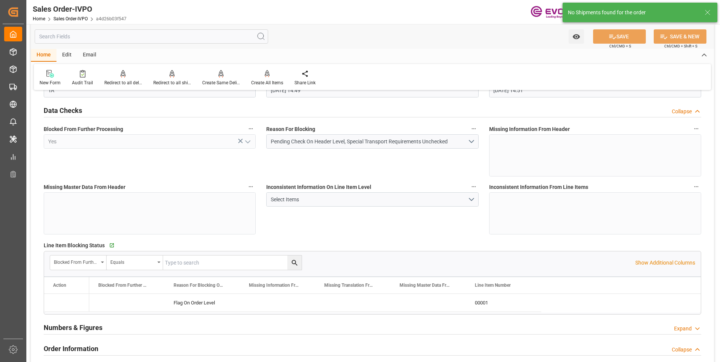
type input "10-14-2025 14:51"
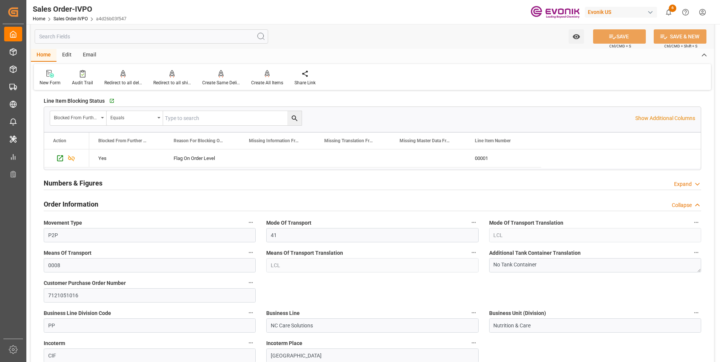
scroll to position [151, 0]
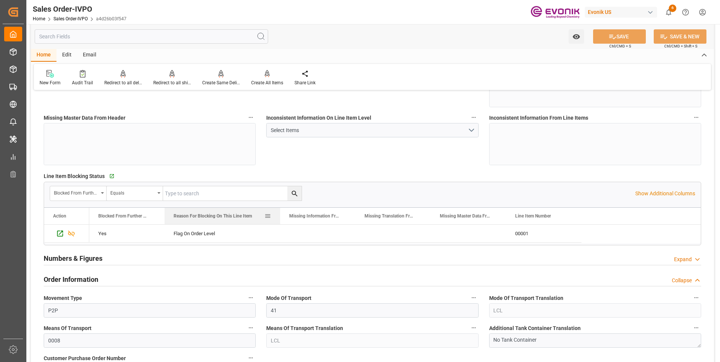
drag, startPoint x: 239, startPoint y: 214, endPoint x: 287, endPoint y: 217, distance: 47.9
click at [282, 216] on div at bounding box center [280, 216] width 3 height 17
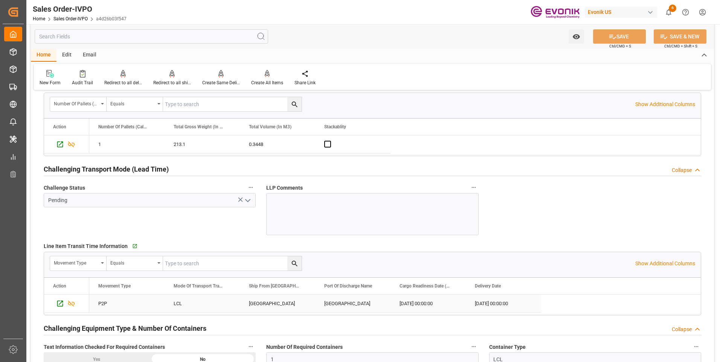
scroll to position [1168, 0]
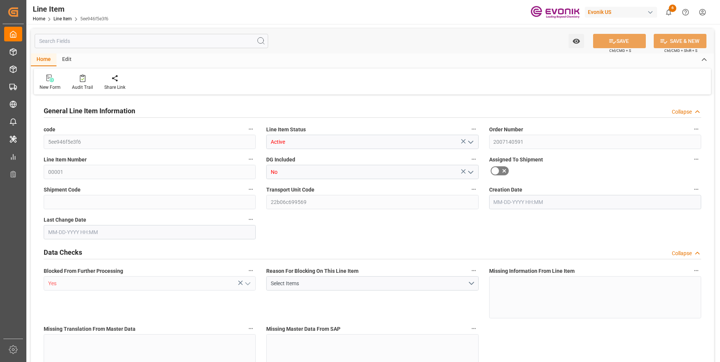
type input "1"
type input "213.1"
type input "197"
type input "0.3448"
type input "1"
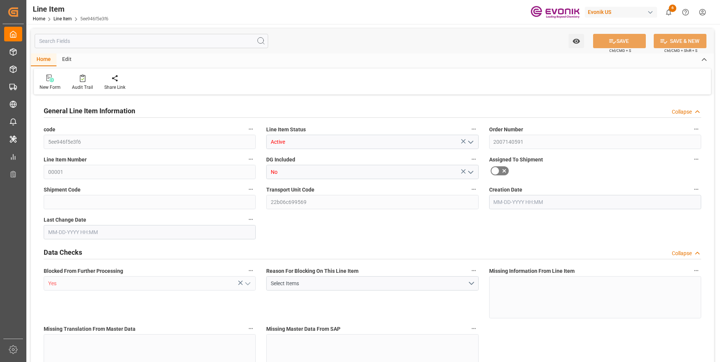
type input "1270.65"
type input "1"
type input "213.1"
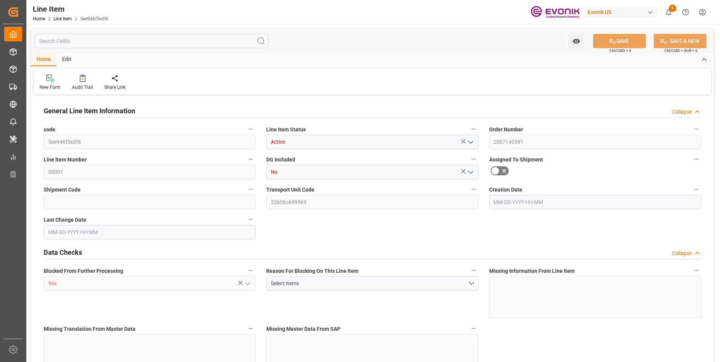
type input "249.1"
type input "197"
type input "0.3448"
type input "344.76"
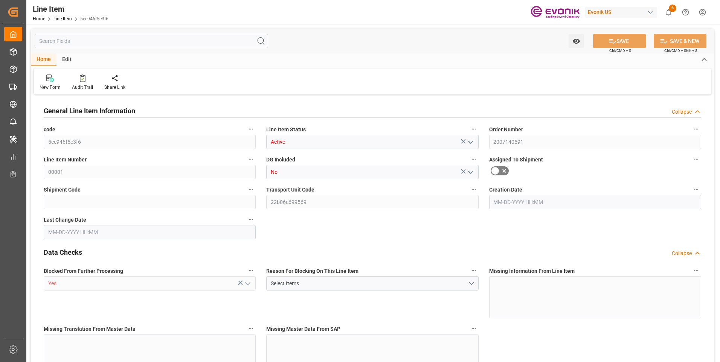
type input "0"
type input "08-14-2025 14:49"
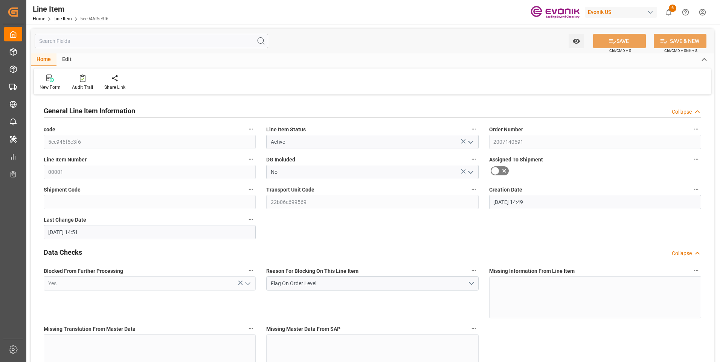
type input "10-14-2025 14:51"
type input "12-23-2025"
type input "10-31-2025"
type input "12-04-2025"
type input "10-24-2025"
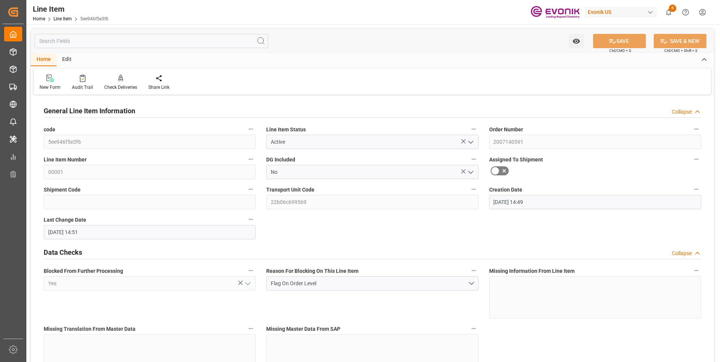
click at [83, 35] on input "text" at bounding box center [152, 41] width 234 height 14
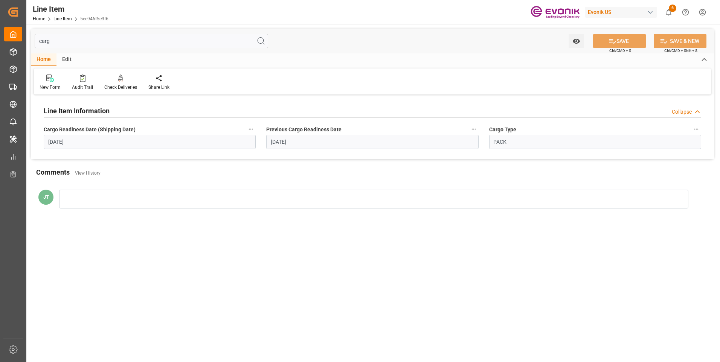
type input "carg"
click at [248, 127] on icon "button" at bounding box center [251, 129] width 6 height 6
click at [255, 127] on icon at bounding box center [256, 129] width 7 height 7
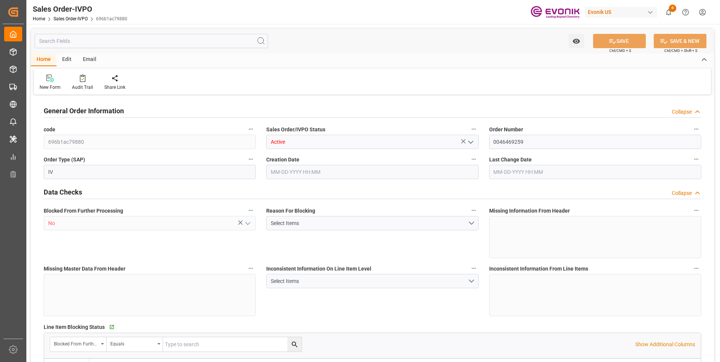
type input "BEANR"
type input "0"
type input "1"
type input "2"
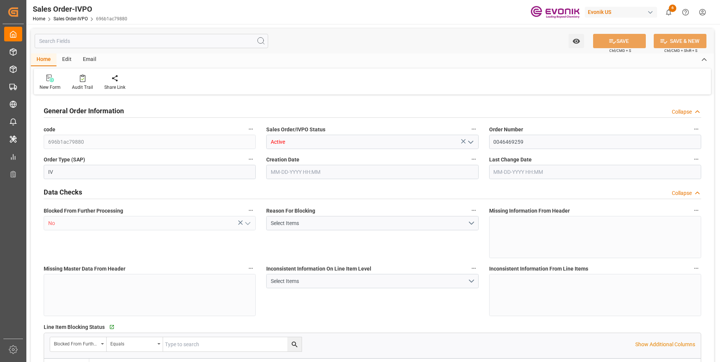
type input "15338"
type input "44.4808"
type input "17000"
type input "30"
type input "[DATE] 19:32"
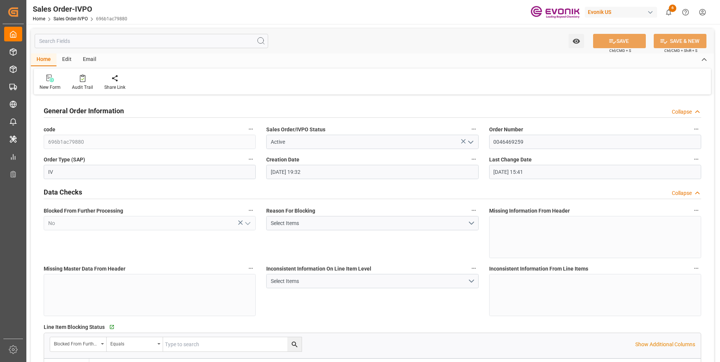
type input "[DATE] 15:41"
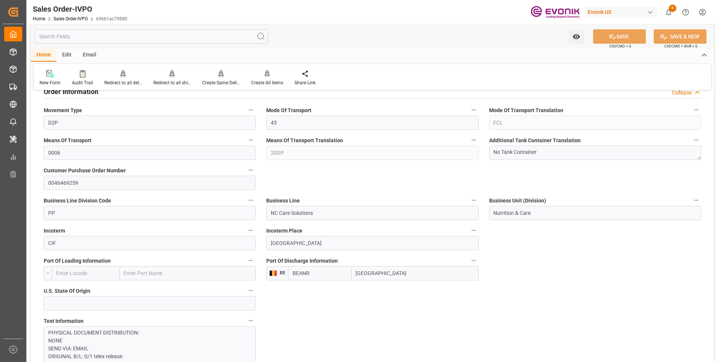
scroll to position [377, 0]
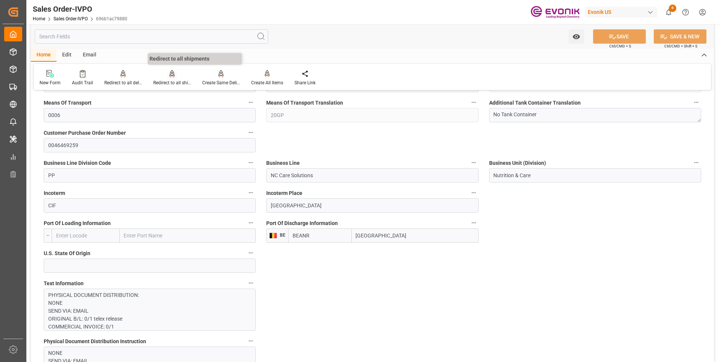
click at [161, 82] on div "Redirect to all shipments" at bounding box center [172, 82] width 38 height 7
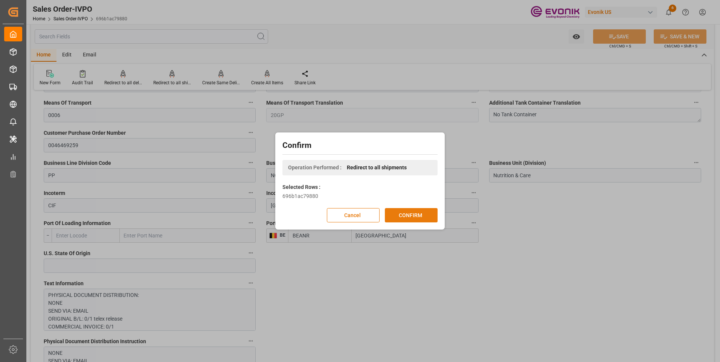
click at [417, 220] on button "CONFIRM" at bounding box center [411, 215] width 53 height 14
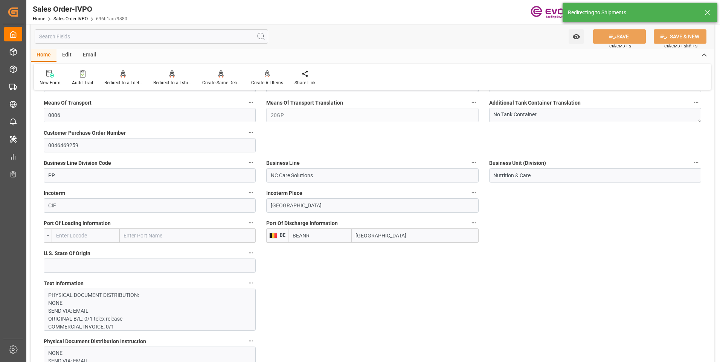
type input "10-01-2025 19:32"
type input "[DATE] 15:41"
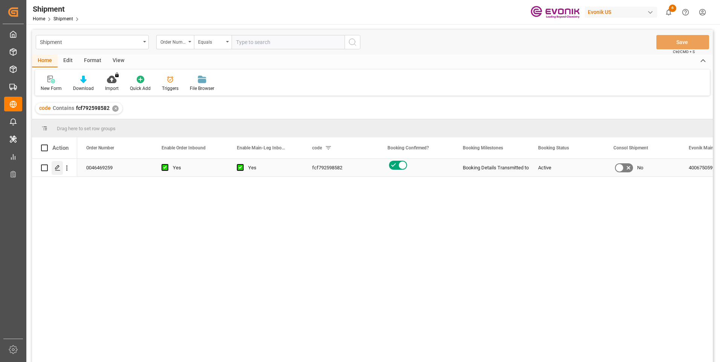
click at [56, 170] on polygon "Press SPACE to select this row." at bounding box center [57, 168] width 4 height 4
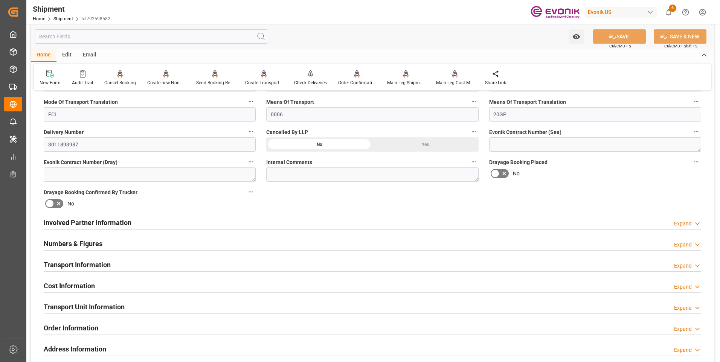
scroll to position [377, 0]
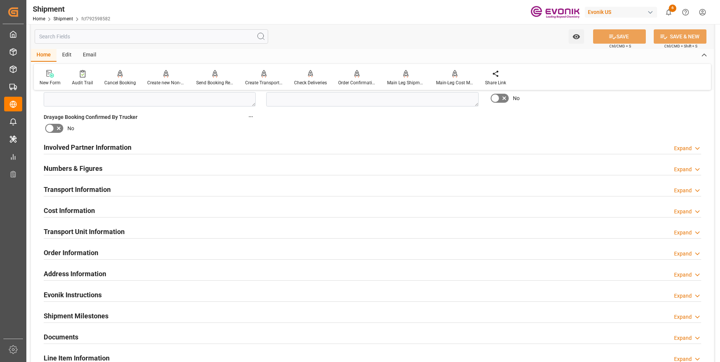
click at [181, 193] on div "Transport Information Expand" at bounding box center [373, 189] width 658 height 14
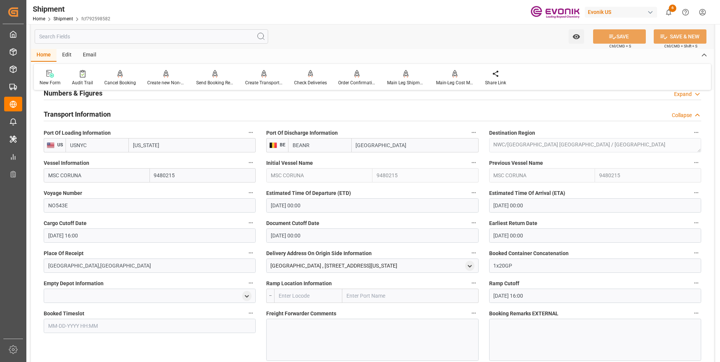
scroll to position [490, 0]
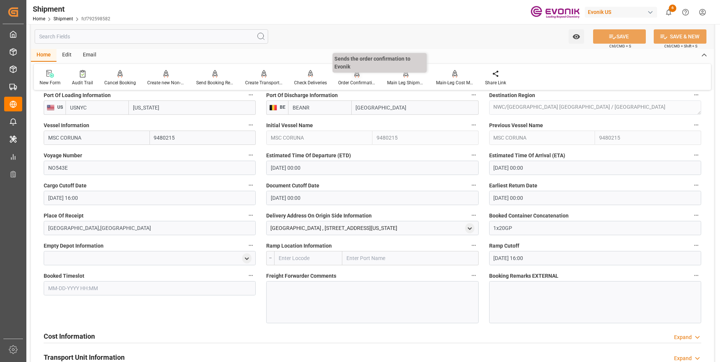
click at [356, 78] on div "Order Confirmation" at bounding box center [357, 78] width 49 height 17
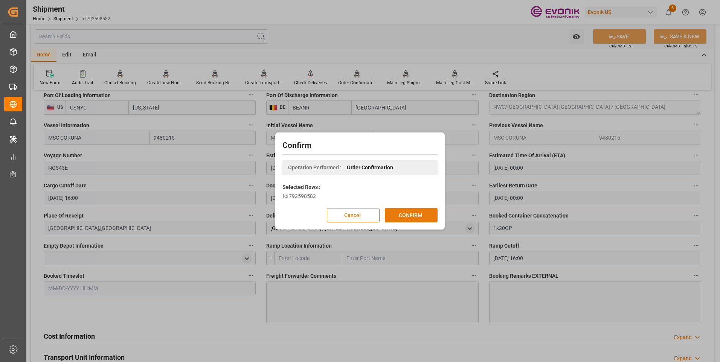
click at [399, 213] on button "CONFIRM" at bounding box center [411, 215] width 53 height 14
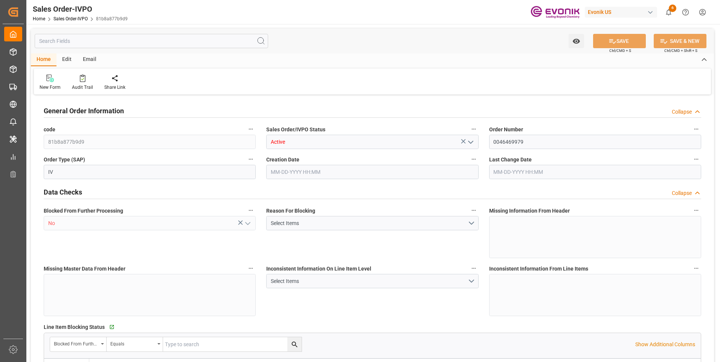
type input "COCTG"
type input "0"
type input "2"
type input "1"
type input "5"
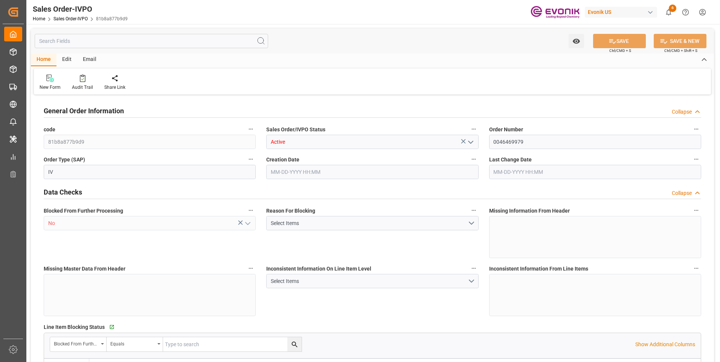
type input "17163"
type input "271.7972"
type input "38000"
type input "120"
type input "10-13-2025 17:13"
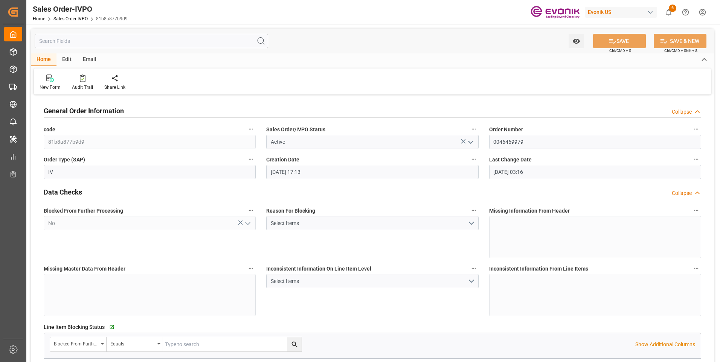
type input "10-14-2025 03:16"
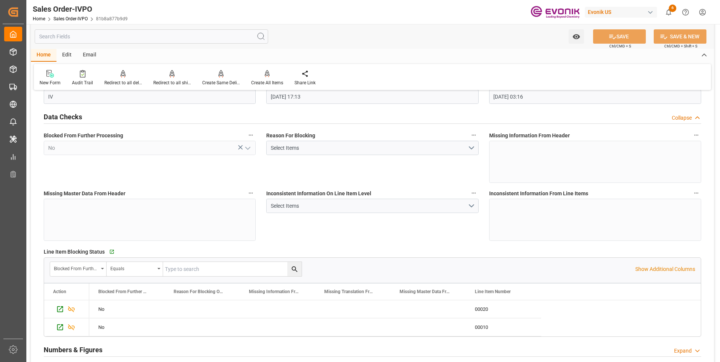
click at [258, 232] on div "Missing Master Data From Header" at bounding box center [149, 215] width 223 height 58
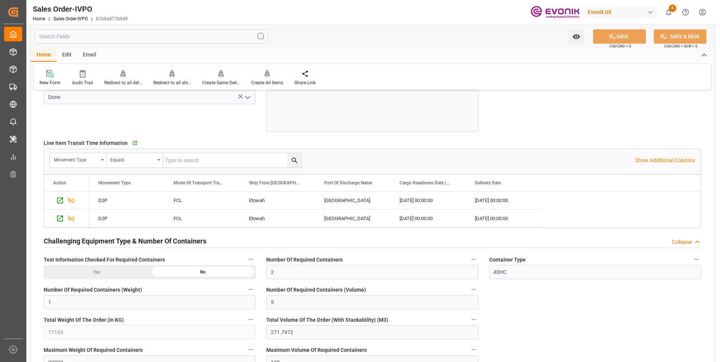
scroll to position [1356, 0]
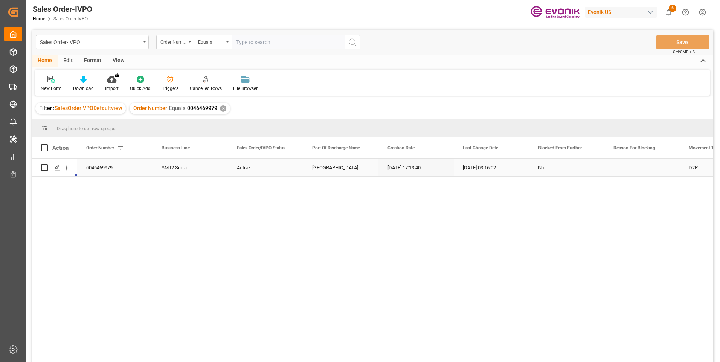
click at [262, 42] on input "text" at bounding box center [288, 42] width 113 height 14
paste input "46469978"
type input "0046469978"
click at [353, 41] on icon "search button" at bounding box center [352, 42] width 9 height 9
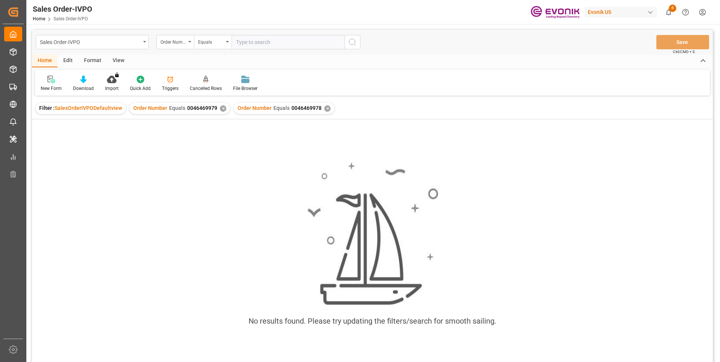
click at [220, 110] on div "✕" at bounding box center [223, 108] width 6 height 6
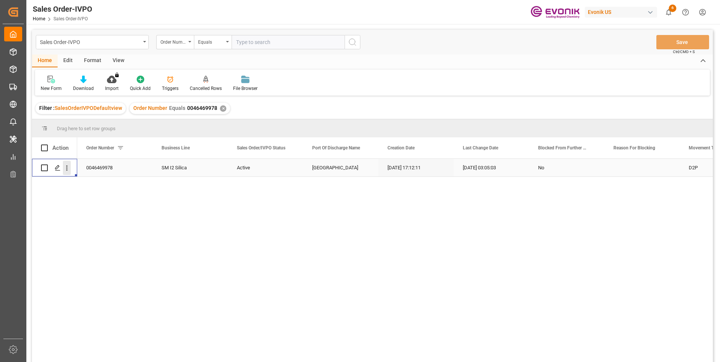
click at [66, 167] on icon "open menu" at bounding box center [67, 168] width 8 height 8
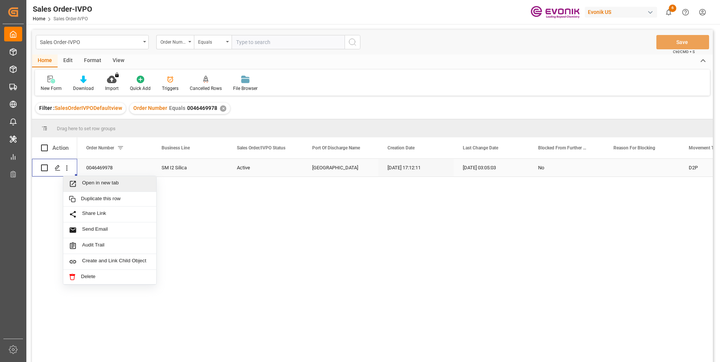
click at [93, 181] on span "Open in new tab" at bounding box center [116, 184] width 69 height 8
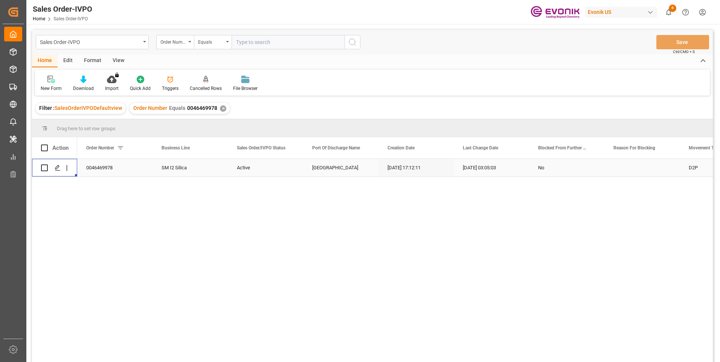
click at [257, 43] on input "text" at bounding box center [288, 42] width 113 height 14
paste input "0046469218"
type input "0046469218"
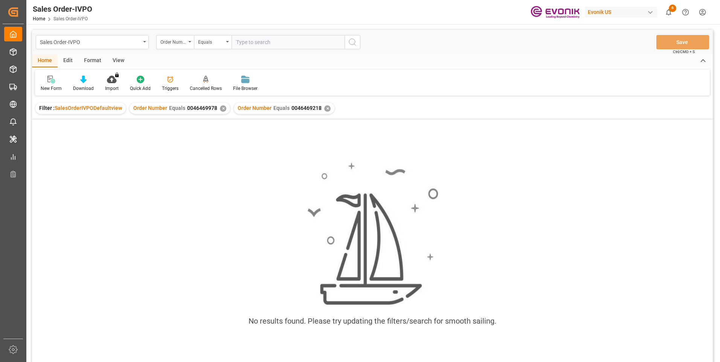
click at [220, 108] on div "✕" at bounding box center [223, 108] width 6 height 6
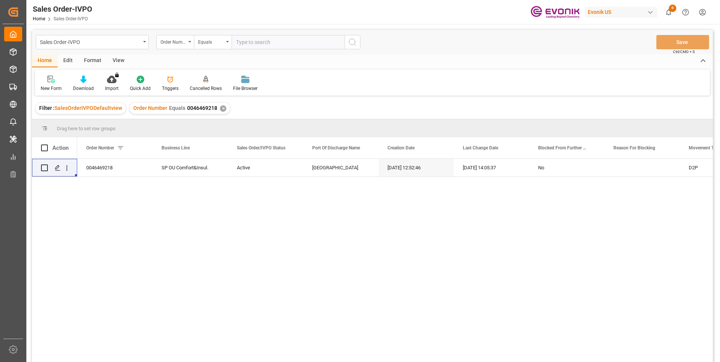
click at [252, 43] on input "text" at bounding box center [288, 42] width 113 height 14
paste input "2007148082"
type input "2007148082"
click at [356, 42] on icon "search button" at bounding box center [352, 42] width 9 height 9
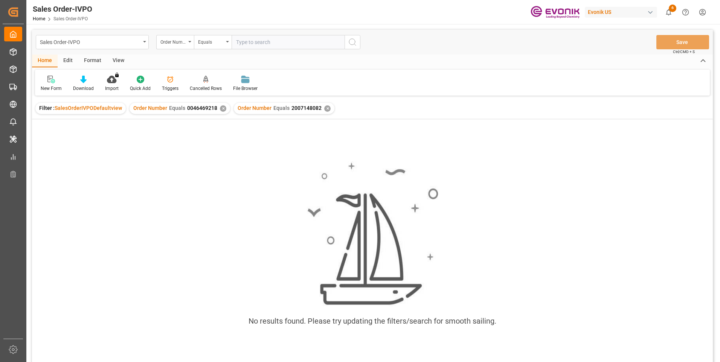
click at [222, 108] on div "✕" at bounding box center [223, 108] width 6 height 6
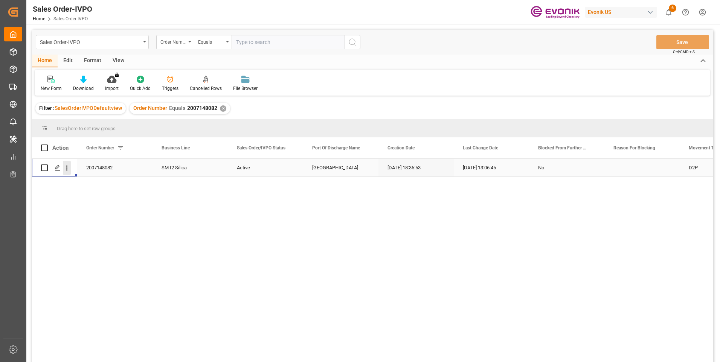
click at [64, 168] on icon "open menu" at bounding box center [67, 168] width 8 height 8
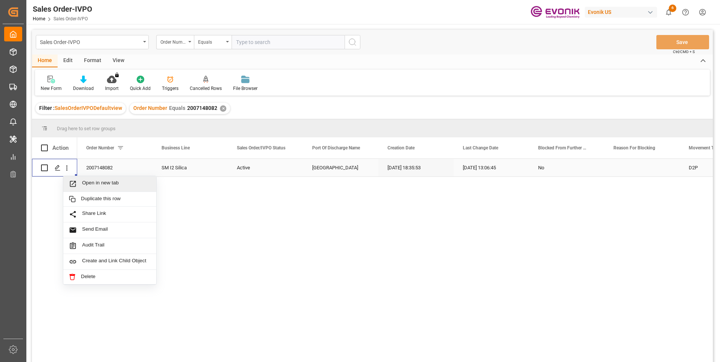
click at [83, 182] on span "Open in new tab" at bounding box center [116, 184] width 69 height 8
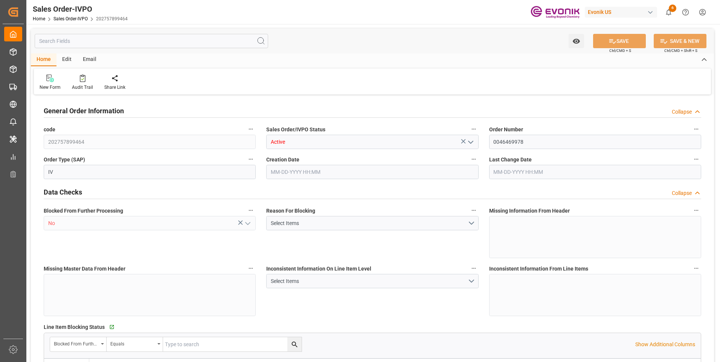
type input "COCTG"
type input "0"
type input "2"
type input "1"
type input "5"
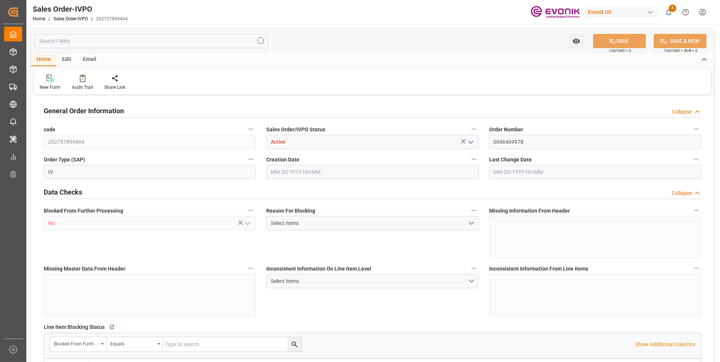
type input "17163"
type input "271.7972"
type input "38000"
type input "120"
type input "[DATE] 17:12"
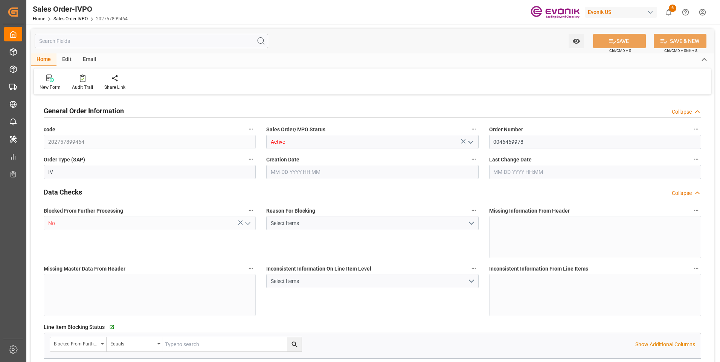
type input "[DATE] 03:05"
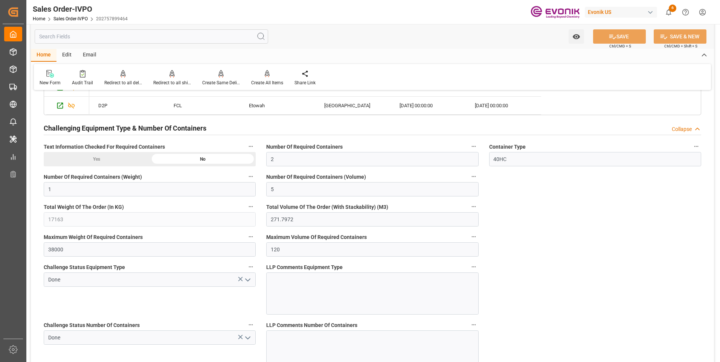
scroll to position [1356, 0]
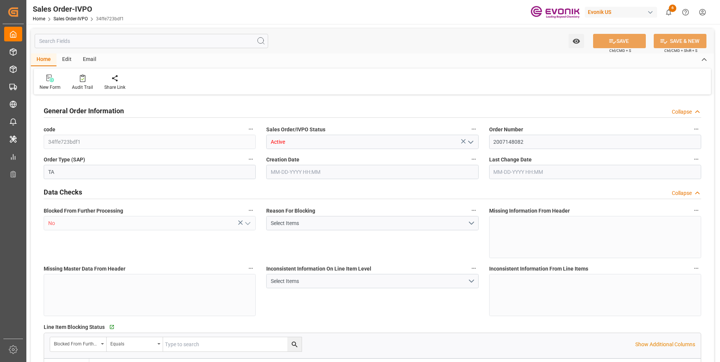
type input "ECGYE"
type input "0"
type input "1"
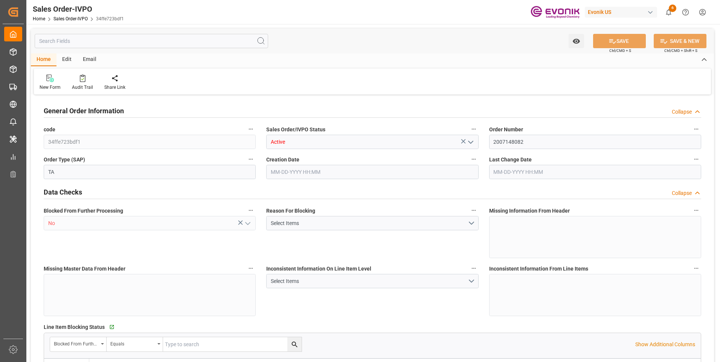
type input "9847.2"
type input "42.3274"
type input "19000"
type input "60"
type input "[DATE] 18:35"
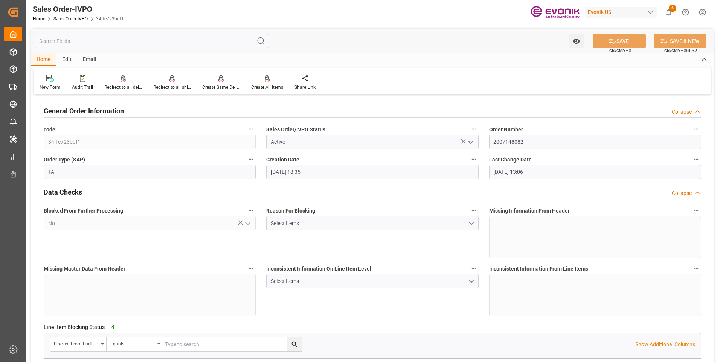
type input "[DATE] 13:06"
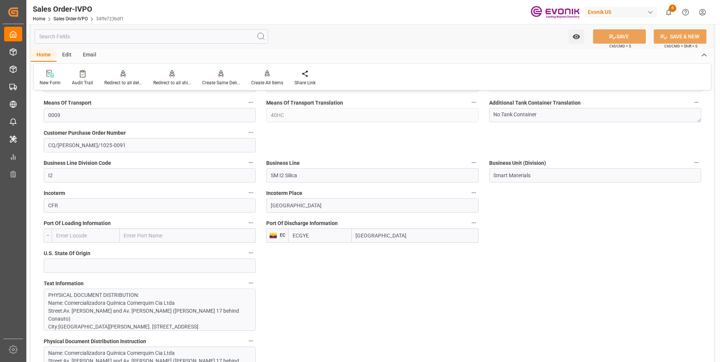
scroll to position [301, 0]
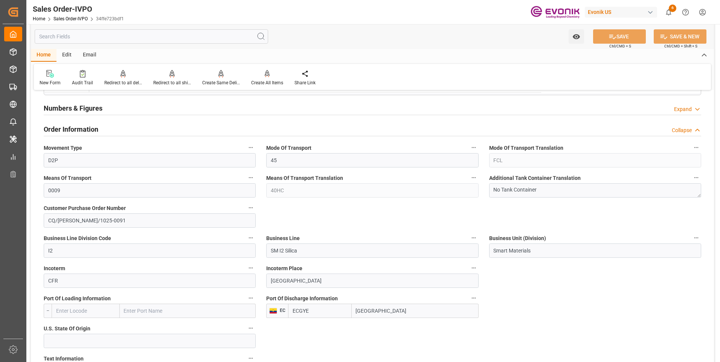
click at [472, 179] on icon "button" at bounding box center [474, 178] width 6 height 6
click at [485, 180] on li "Audits" at bounding box center [488, 178] width 38 height 12
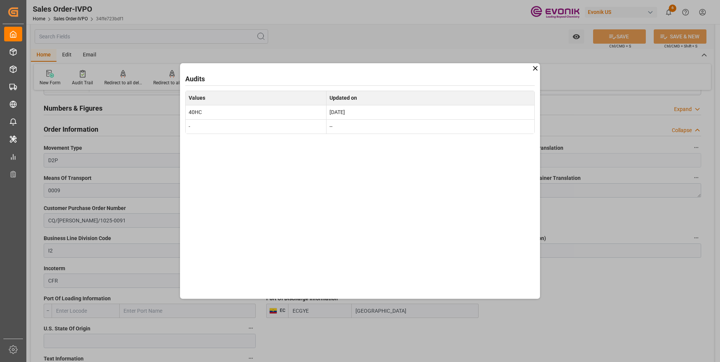
click at [534, 66] on icon at bounding box center [536, 68] width 8 height 8
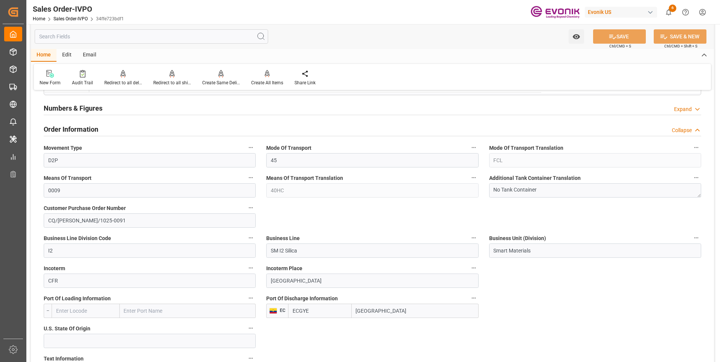
scroll to position [452, 0]
